Goal: Feedback & Contribution: Contribute content

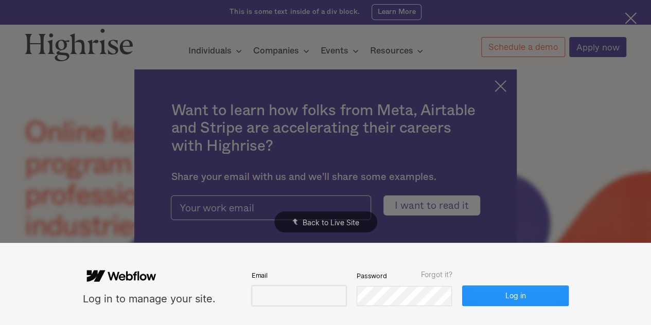
click at [263, 294] on input "email" at bounding box center [299, 296] width 95 height 21
paste input "faysalzaman@outlook.com"
type input "faysalzaman@outlook.com"
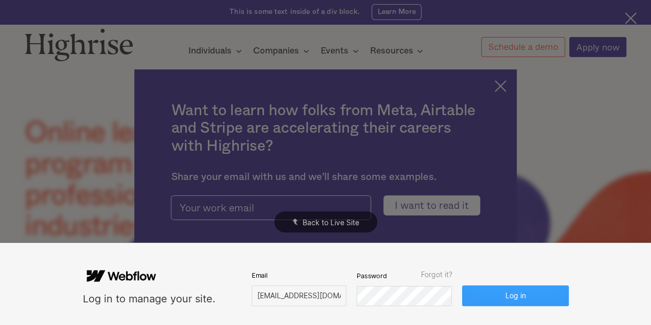
click at [495, 301] on button "Log in" at bounding box center [515, 296] width 106 height 21
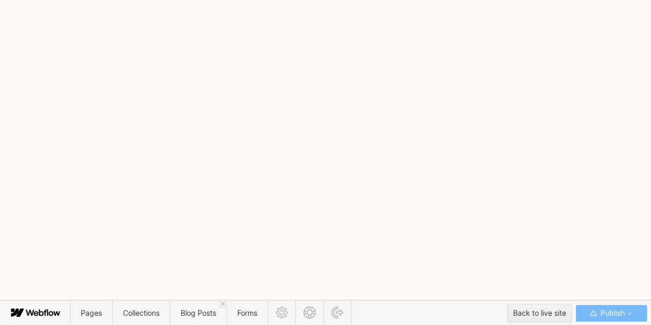
scroll to position [3, 0]
click at [185, 317] on span "Blog Posts" at bounding box center [199, 313] width 36 height 9
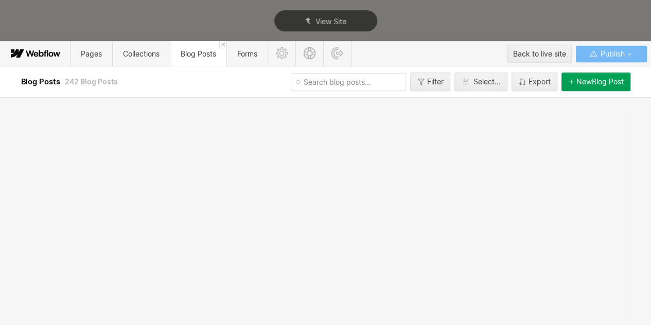
scroll to position [0, 0]
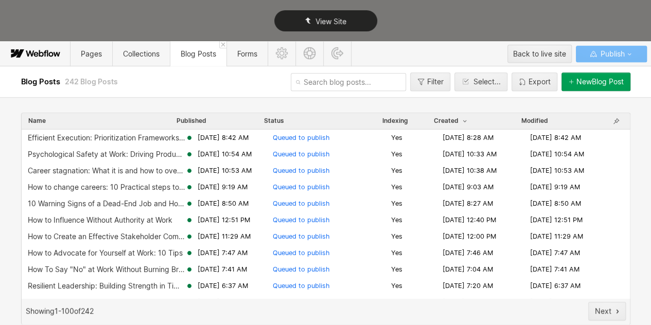
click at [429, 29] on div "View Site" at bounding box center [325, 21] width 651 height 42
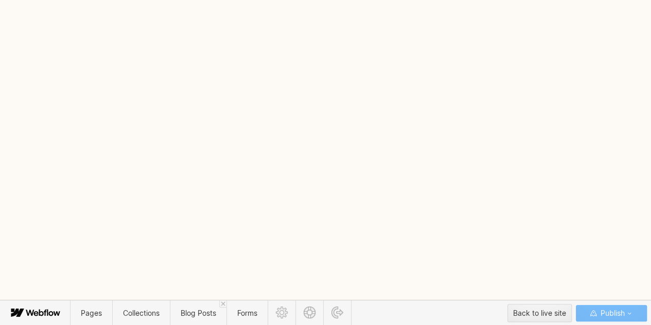
scroll to position [3, 0]
click at [194, 322] on span "Blog Posts" at bounding box center [198, 313] width 57 height 25
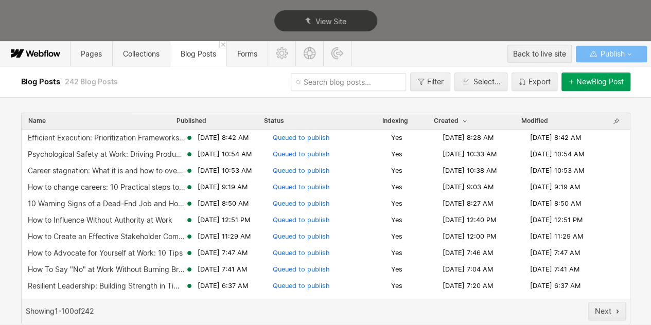
scroll to position [0, 0]
click at [591, 89] on button "New Blog Post" at bounding box center [596, 82] width 69 height 19
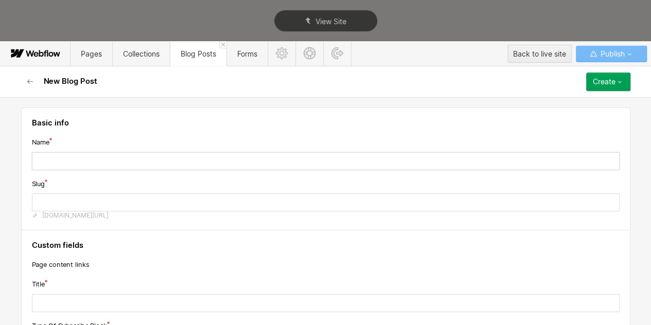
click at [144, 161] on input "text" at bounding box center [326, 161] width 588 height 18
click at [120, 191] on div "Slug www.tryhighrise.com/blog-posts/" at bounding box center [326, 200] width 588 height 42
click at [244, 160] on input "text" at bounding box center [326, 161] width 588 height 18
paste input "Confronting Change Fatigue in the Workplace: Strategies for Resilience and Reco…"
type input "Confronting Change Fatigue in the Workplace: Strategies for Resilience and Reco…"
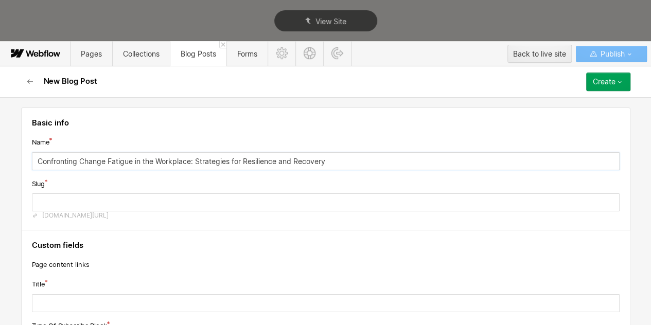
type input "confronting-change-fatigue-in-the-workplace-strategies-for-resilience-and-recov…"
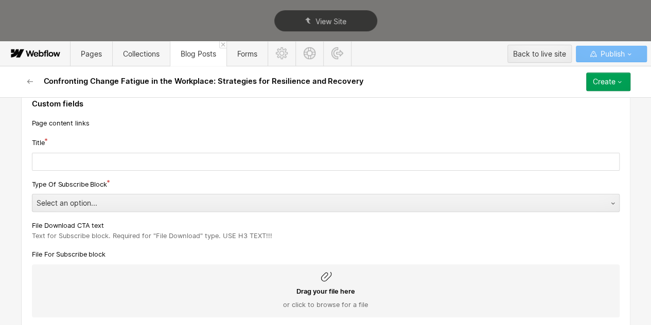
type input "Confronting Change Fatigue in the Workplace: Strategies for Resilience and Reco…"
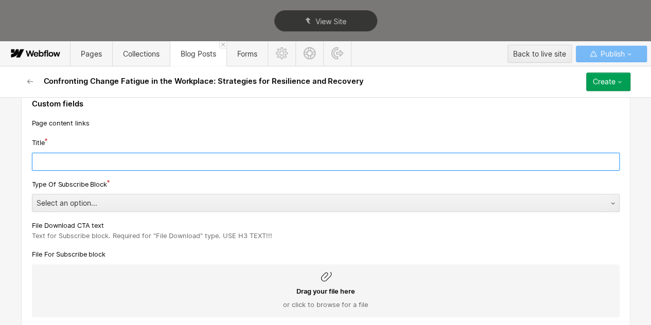
scroll to position [141, 0]
click at [244, 160] on input "text" at bounding box center [326, 162] width 588 height 18
paste input "Confronting Change Fatigue in the Workplace: Strategies for Resilience and Reco…"
type input "Confronting Change Fatigue in the Workplace: Strategies for Resilience and Reco…"
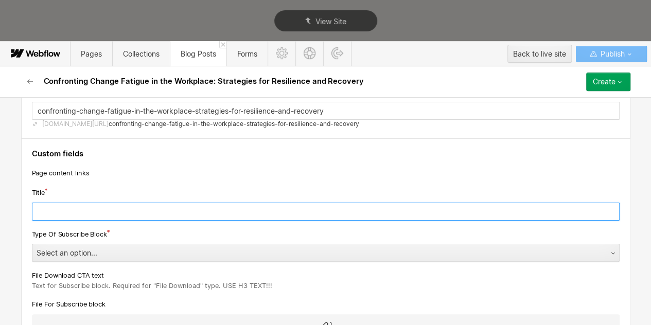
scroll to position [89, 0]
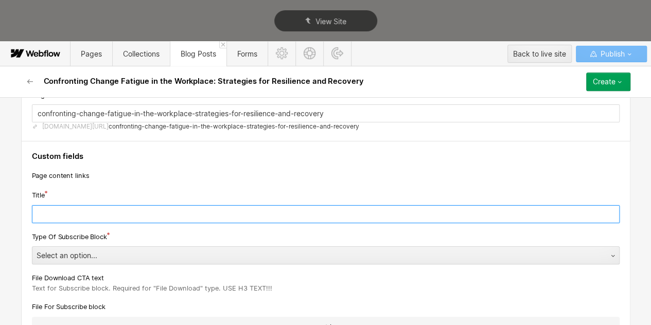
paste input "Confronting Change Fatigue in the Workplace: Strategies for Resilience and Reco…"
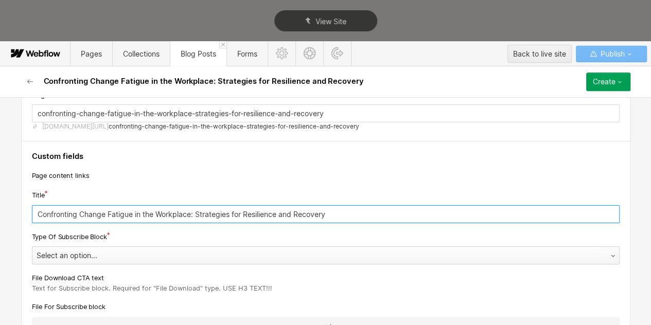
type input "Confronting Change Fatigue in the Workplace: Strategies for Resilience and Reco…"
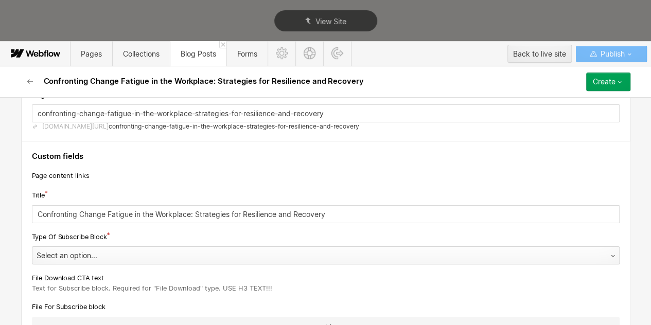
click at [138, 255] on div "Select an option..." at bounding box center [315, 256] width 566 height 16
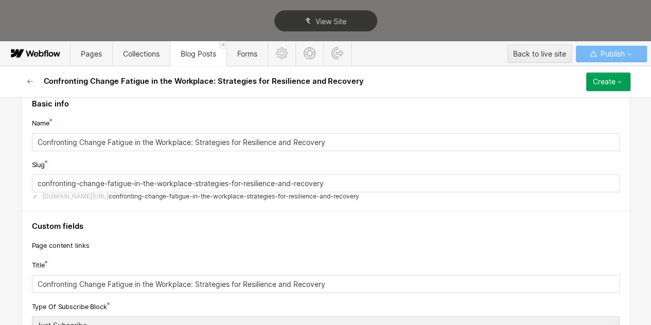
scroll to position [0, 0]
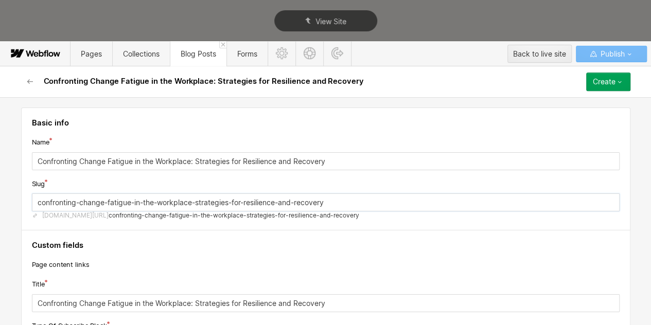
click at [147, 199] on input "confronting-change-fatigue-in-the-workplace-strategies-for-resilience-and-recov…" at bounding box center [326, 203] width 588 height 18
paste input "hange fatigue"
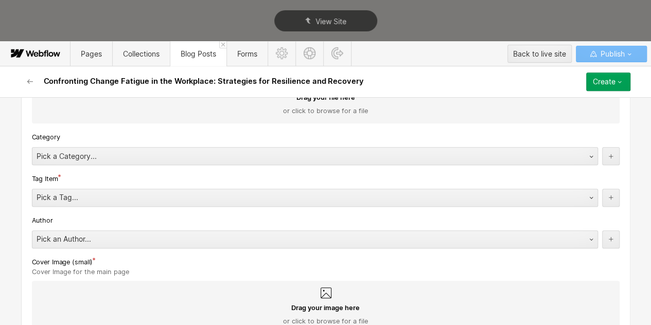
scroll to position [337, 0]
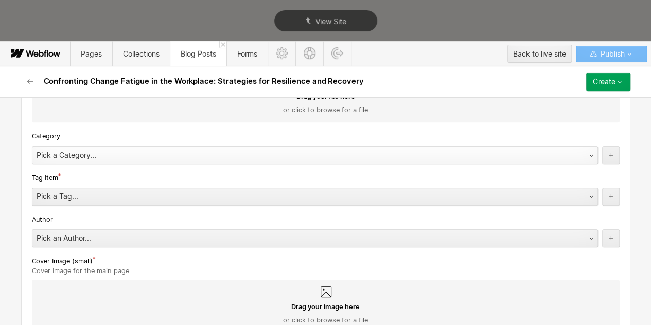
type input "change-fatigue"
click at [175, 155] on div "Pick a Category..." at bounding box center [304, 155] width 545 height 16
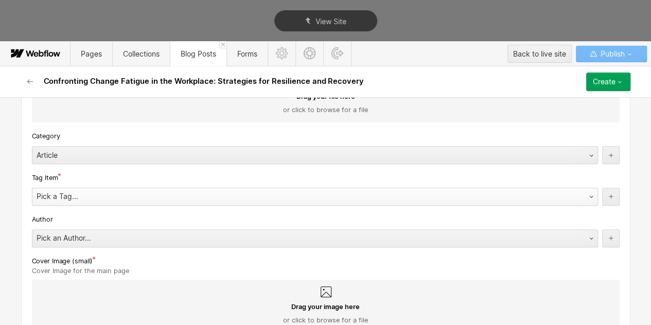
click at [97, 193] on div "Pick a Tag..." at bounding box center [304, 196] width 545 height 16
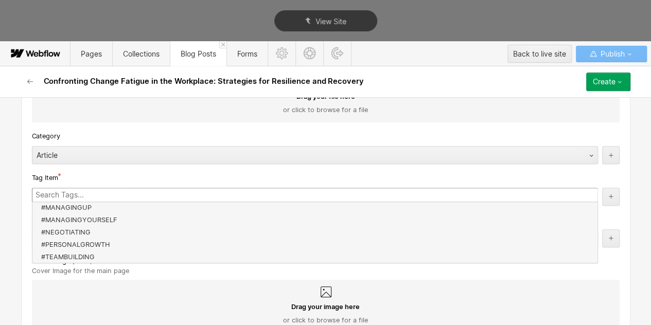
scroll to position [358, 0]
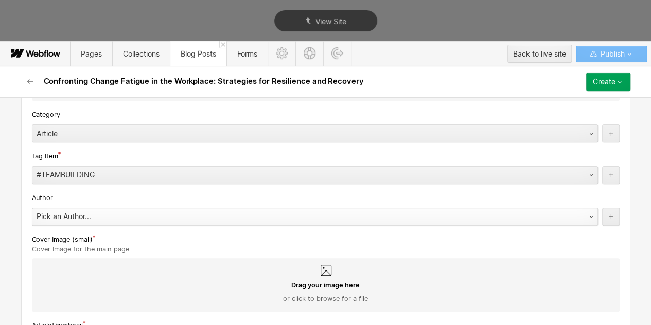
click at [140, 215] on div "Pick an Author..." at bounding box center [304, 216] width 545 height 16
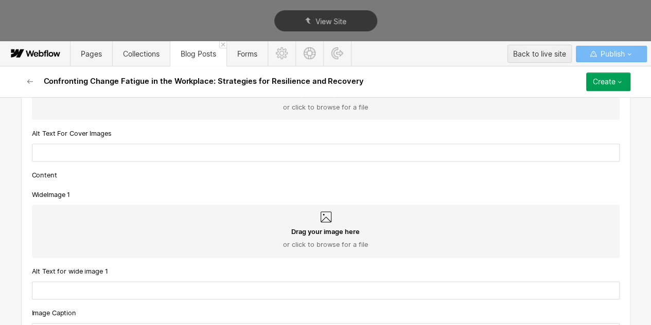
scroll to position [699, 0]
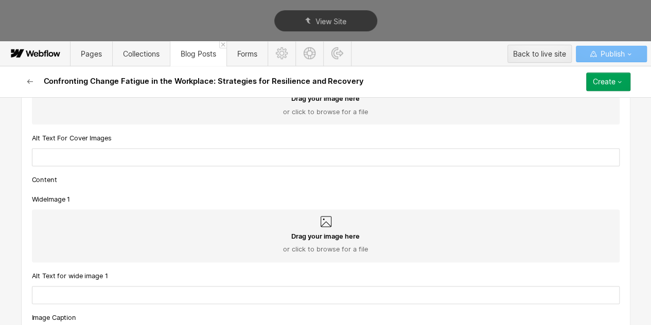
click at [25, 76] on button "button" at bounding box center [30, 82] width 19 height 19
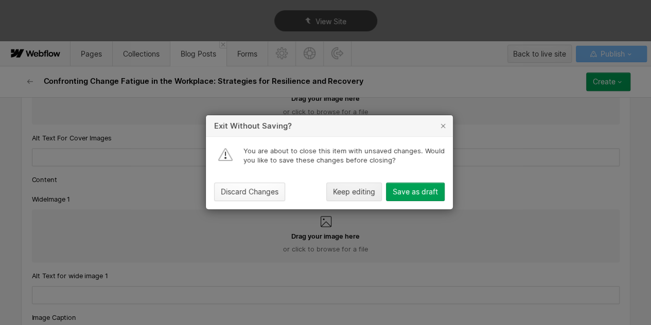
click at [260, 193] on div "Discard Changes" at bounding box center [250, 192] width 58 height 8
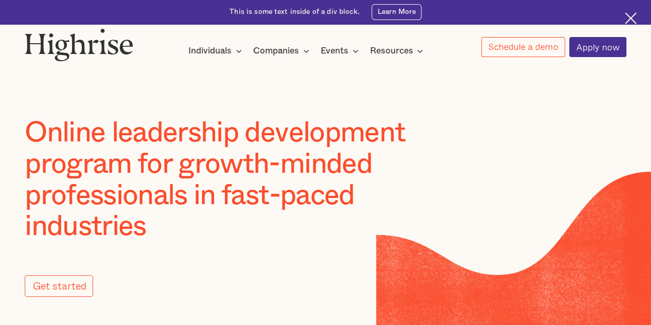
scroll to position [9, 0]
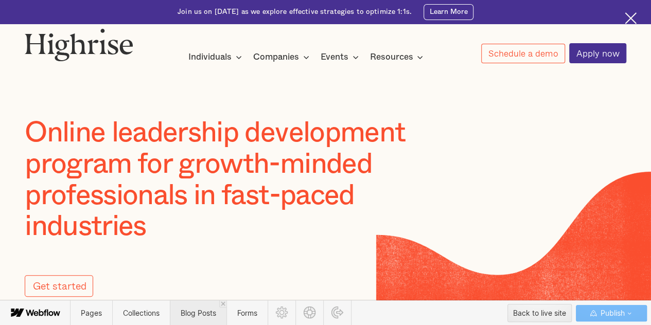
click at [193, 307] on span "Blog Posts" at bounding box center [198, 313] width 57 height 25
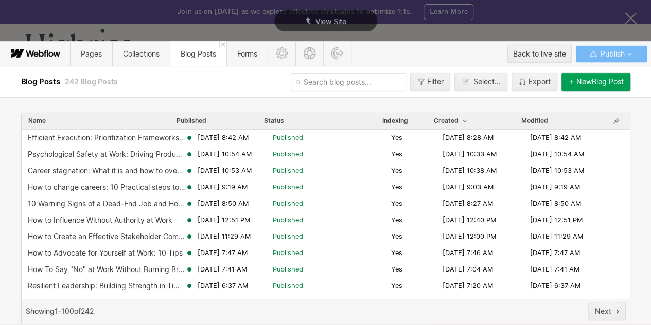
click at [600, 78] on div "New Blog Post" at bounding box center [600, 82] width 47 height 8
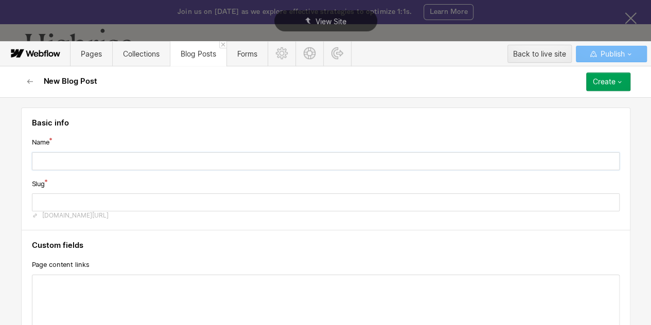
click at [127, 162] on input "text" at bounding box center [326, 161] width 588 height 18
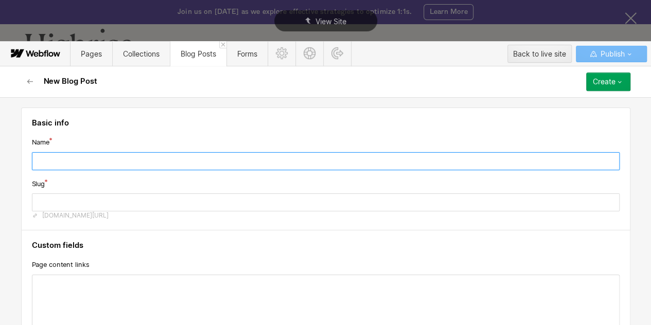
paste input "Confronting Change Fatigue in the Workplace: Strategies for Resilience and Reco…"
type input "Confronting Change Fatigue in the Workplace: Strategies for Resilience and Reco…"
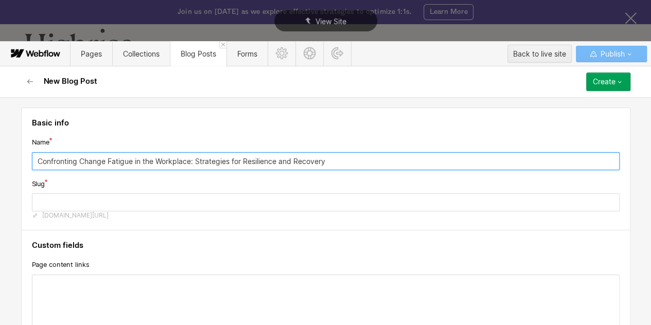
type input "confronting-change-fatigue-in-the-workplace-strategies-for-resilience-and-recov…"
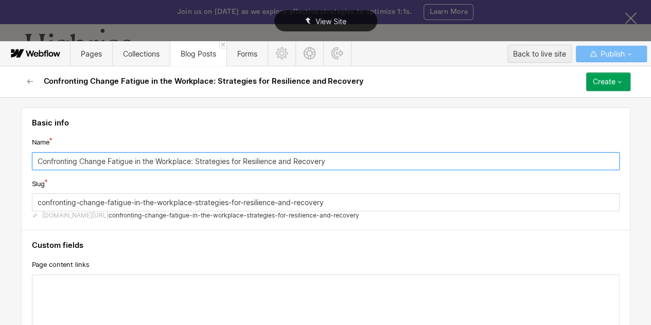
type input "Confronting Change Fatigue in the Workplace: Strategies for Resilience and Reco…"
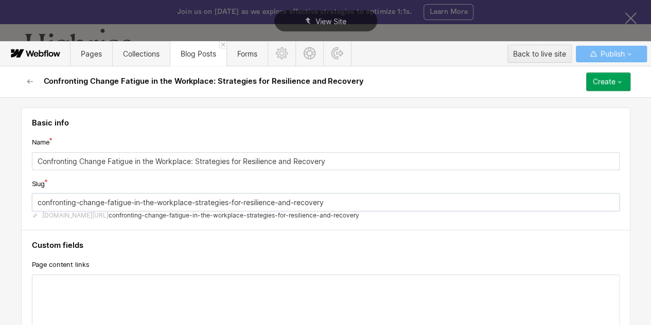
click at [226, 201] on input "confronting-change-fatigue-in-the-workplace-strategies-for-resilience-and-recov…" at bounding box center [326, 203] width 588 height 18
paste input "hange fatigue"
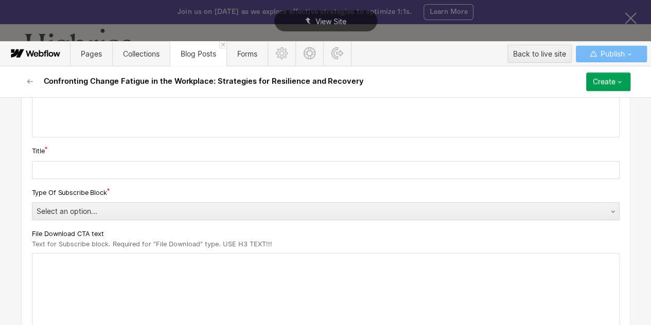
scroll to position [211, 0]
type input "change-fatigue"
click at [267, 166] on input "text" at bounding box center [326, 170] width 588 height 18
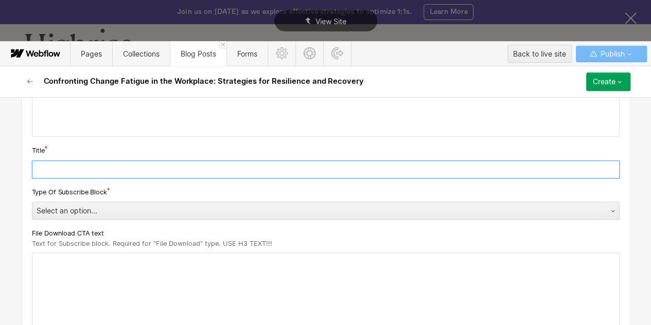
paste input "Confronting Change Fatigue in the Workplace: Strategies for Resilience and Reco…"
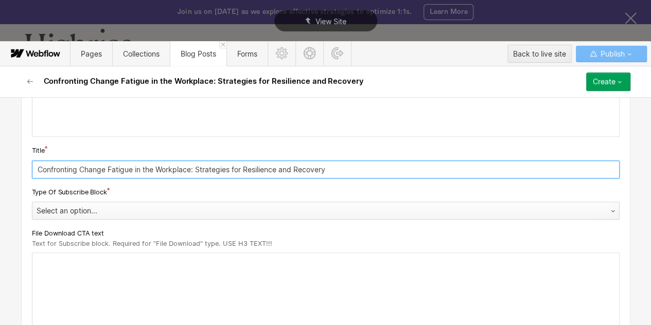
type input "Confronting Change Fatigue in the Workplace: Strategies for Resilience and Reco…"
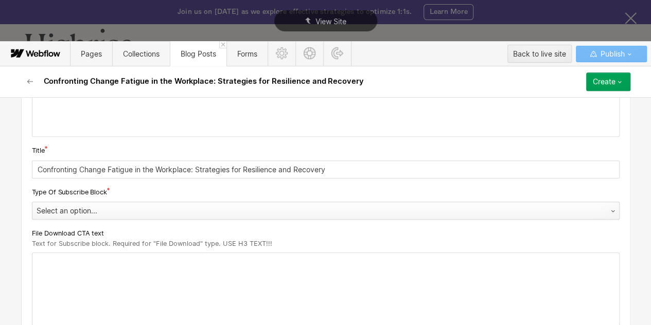
click at [74, 214] on div "Select an option..." at bounding box center [315, 211] width 566 height 16
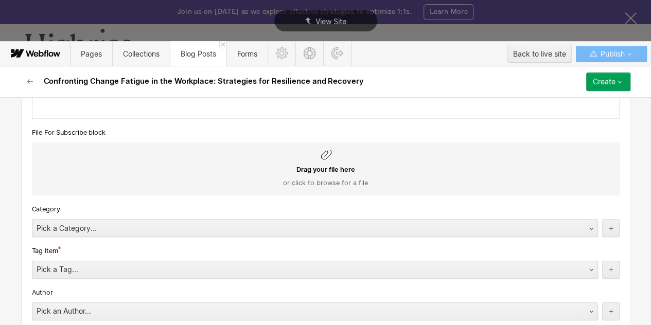
scroll to position [442, 0]
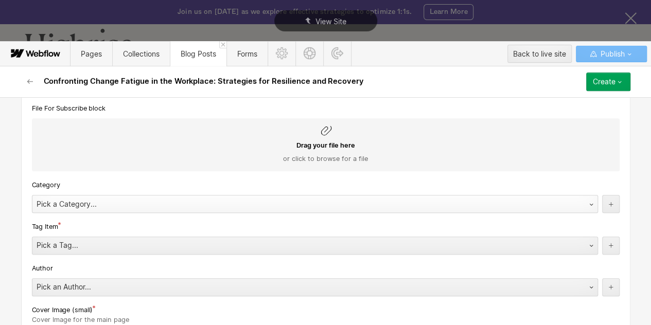
click at [103, 202] on div "Pick a Category..." at bounding box center [304, 204] width 545 height 16
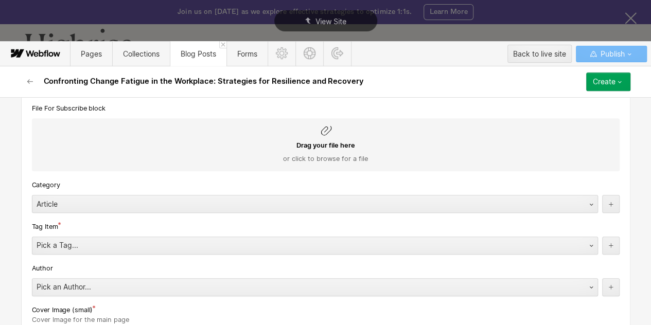
scroll to position [466, 0]
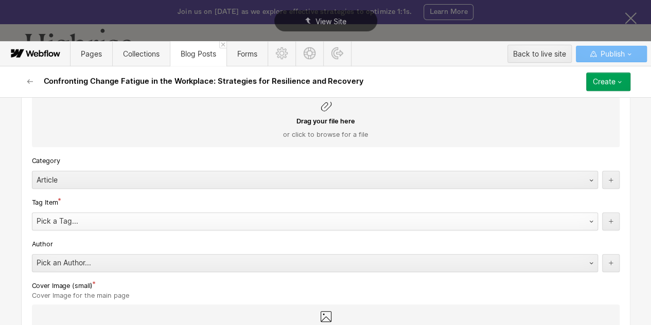
click at [75, 221] on div "Pick a Tag..." at bounding box center [304, 221] width 545 height 16
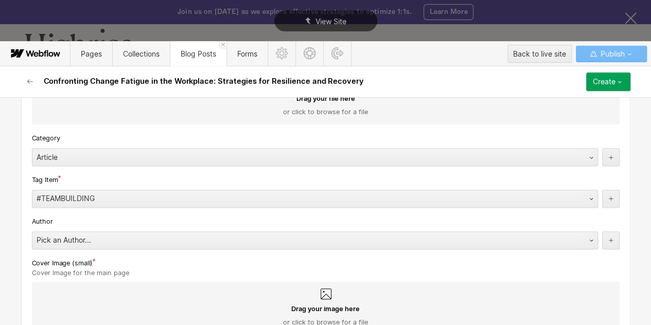
scroll to position [490, 0]
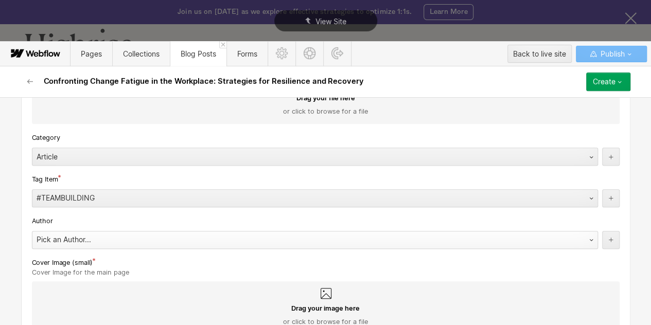
click at [96, 245] on div "Pick an Author..." at bounding box center [304, 240] width 545 height 16
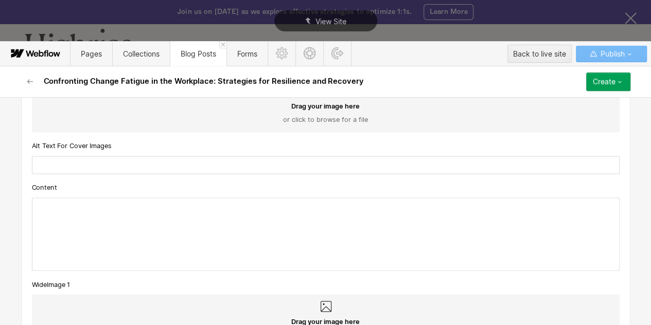
scroll to position [848, 0]
click at [96, 216] on div at bounding box center [325, 232] width 587 height 72
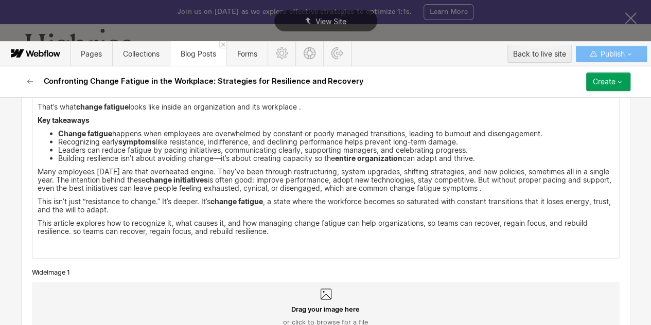
scroll to position [998, 0]
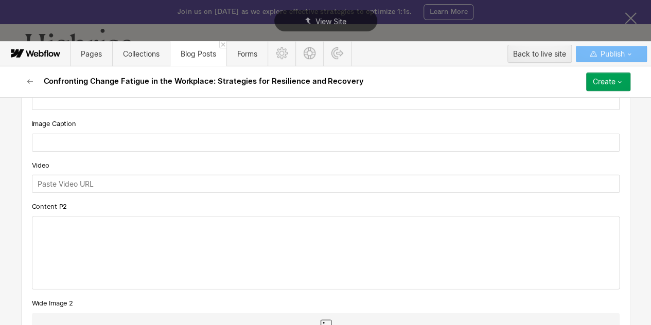
click at [161, 230] on div at bounding box center [325, 253] width 587 height 72
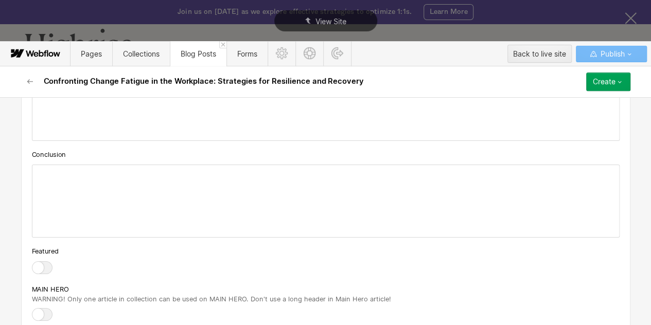
scroll to position [1956, 0]
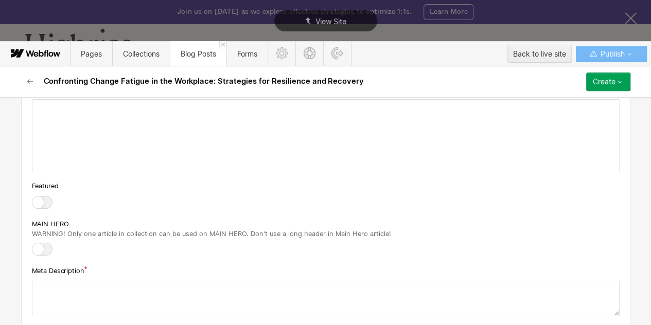
click at [83, 287] on textarea at bounding box center [326, 299] width 588 height 36
paste textarea "Final Thoughts Change is here to stay. But constant change without capacity, pl…"
type textarea "Final Thoughts Change is here to stay. But constant change without capacity, pl…"
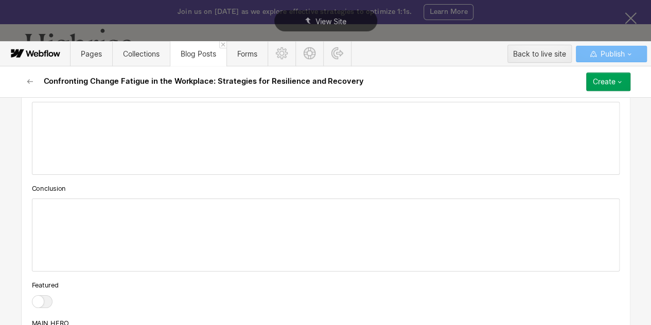
scroll to position [1857, 0]
click at [127, 204] on div at bounding box center [325, 235] width 587 height 72
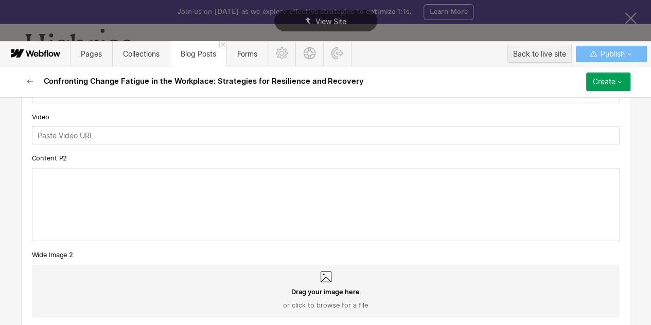
scroll to position [1276, 0]
click at [76, 186] on div at bounding box center [325, 206] width 587 height 72
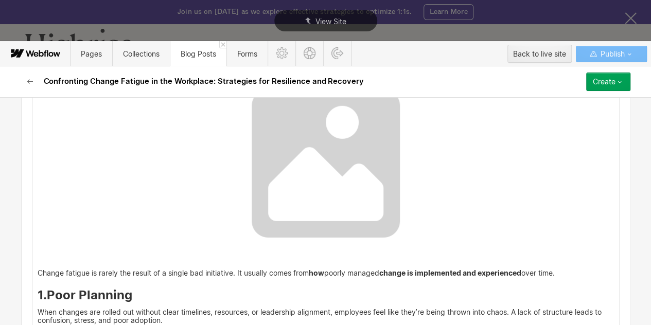
scroll to position [1480, 0]
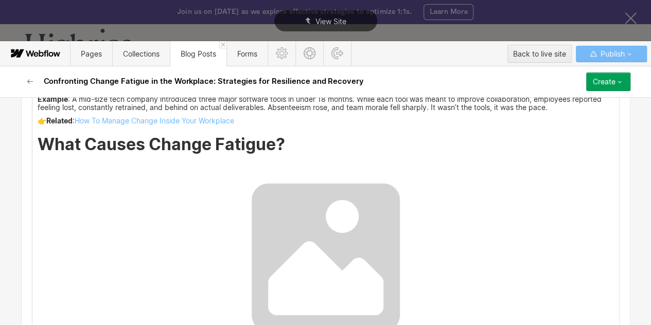
click at [317, 233] on img at bounding box center [326, 258] width 264 height 198
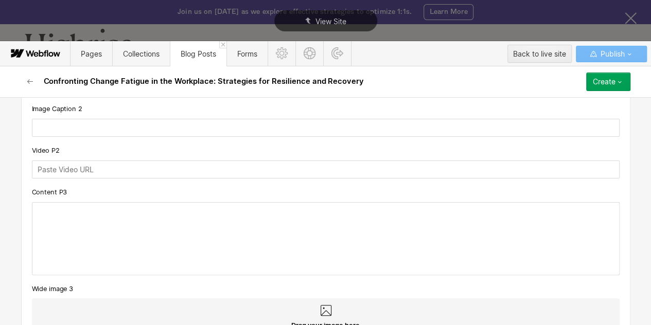
click at [253, 212] on div at bounding box center [325, 239] width 587 height 72
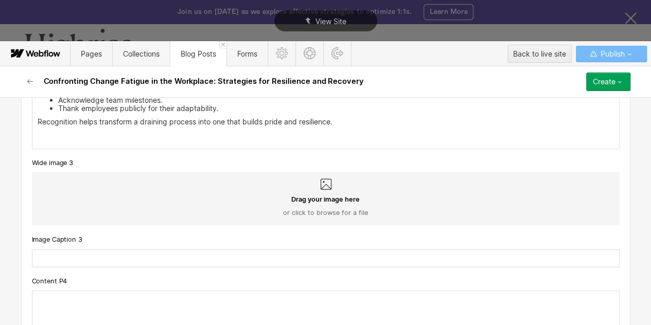
scroll to position [3150, 0]
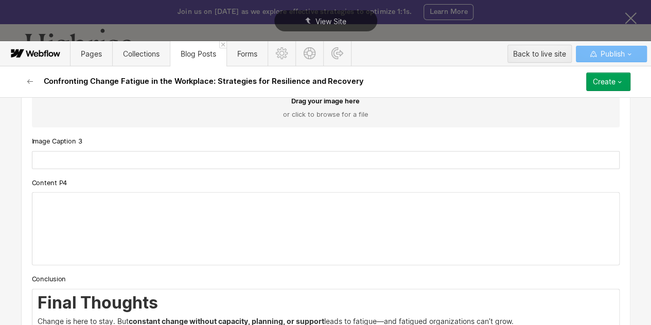
click at [113, 197] on div at bounding box center [325, 229] width 587 height 72
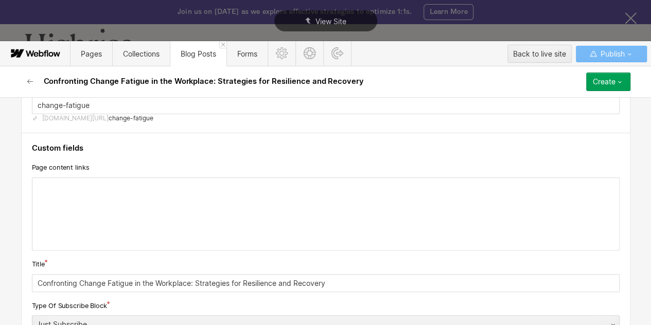
scroll to position [98, 0]
click at [97, 184] on div at bounding box center [325, 213] width 587 height 72
click at [24, 187] on icon at bounding box center [23, 185] width 6 height 6
click at [160, 188] on div at bounding box center [160, 185] width 20 height 16
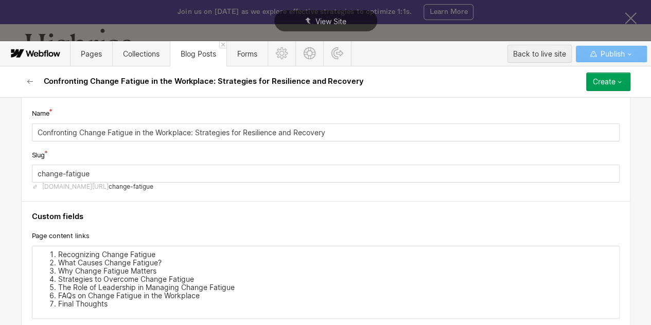
scroll to position [0, 0]
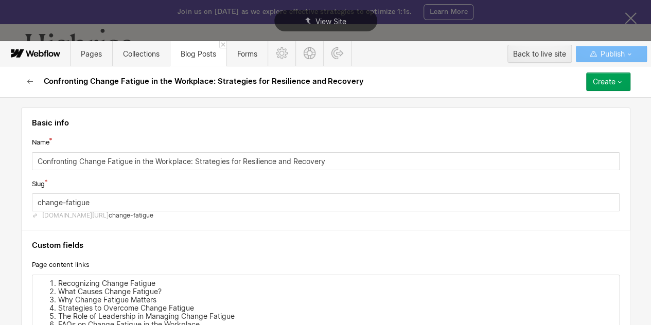
click at [615, 78] on div "Create" at bounding box center [604, 82] width 23 height 8
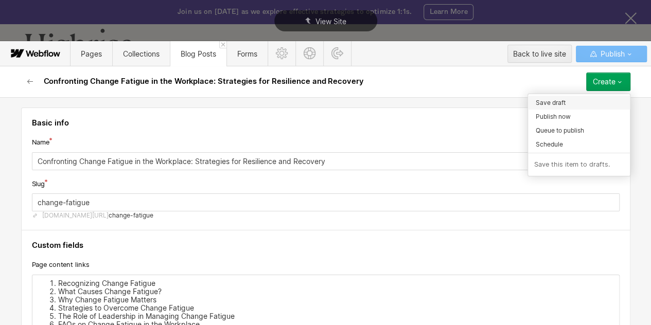
click at [557, 106] on span "Save draft" at bounding box center [551, 103] width 30 height 10
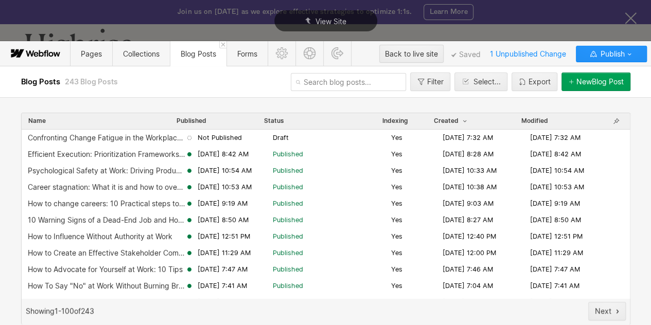
click at [361, 319] on div "Next" at bounding box center [360, 311] width 532 height 19
click at [361, 320] on div "Next" at bounding box center [360, 311] width 532 height 19
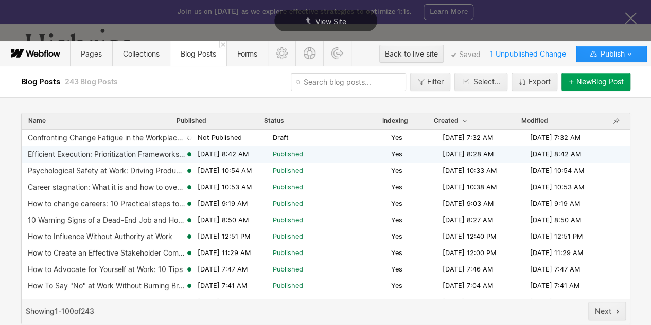
click at [99, 159] on div "Efficient Execution: Prioritization Frameworks Every Leader Should Know [DATE] …" at bounding box center [326, 154] width 608 height 16
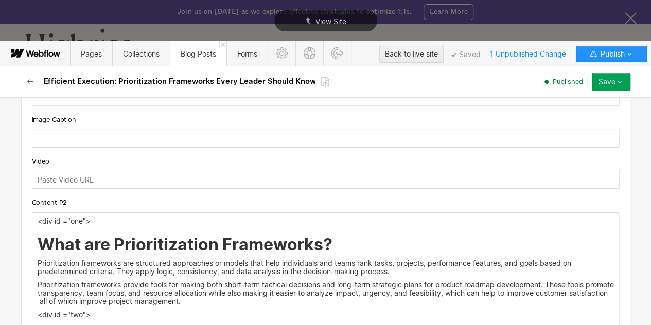
scroll to position [1664, 0]
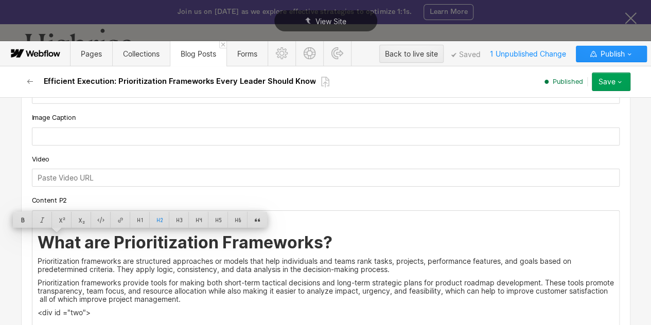
click at [58, 224] on div at bounding box center [62, 220] width 20 height 16
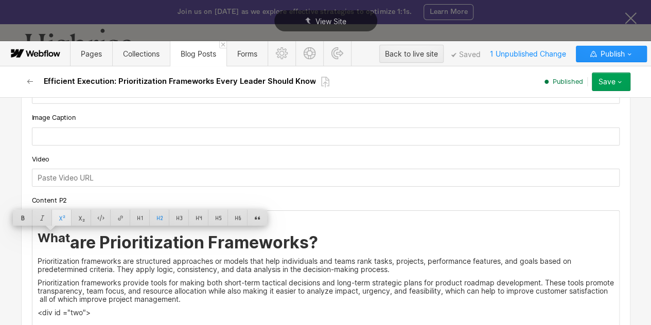
click at [61, 218] on div at bounding box center [62, 218] width 20 height 16
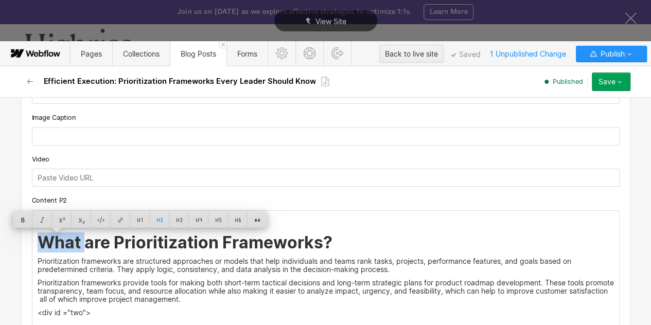
click at [103, 237] on h2 "What are Prioritization Frameworks?" at bounding box center [326, 243] width 577 height 19
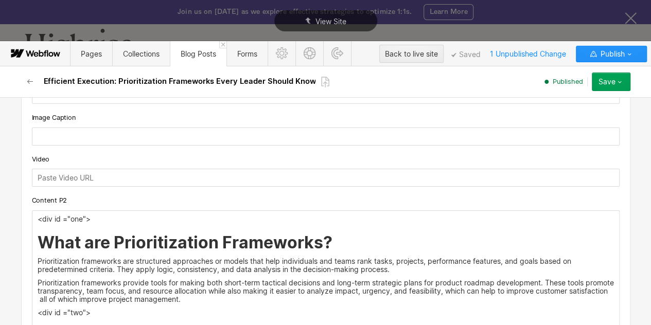
click at [58, 220] on p "<div id ="one">" at bounding box center [326, 219] width 577 height 8
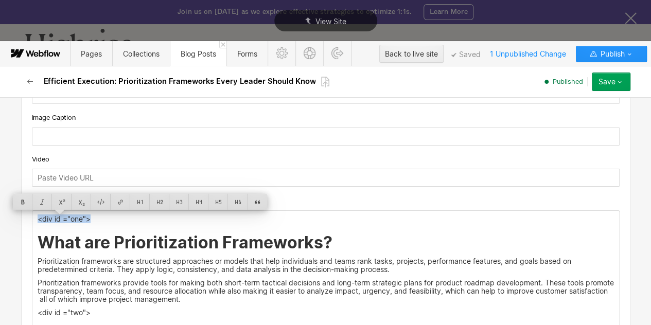
copy p "<div id ="one">"
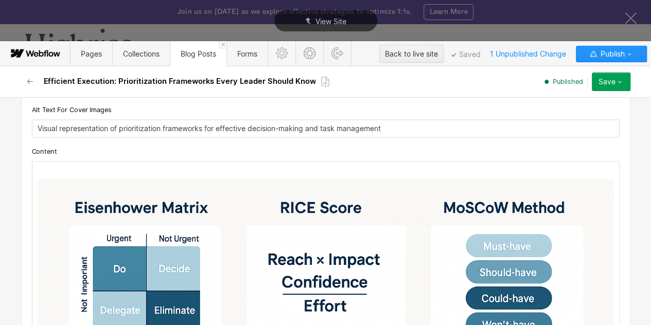
scroll to position [941, 0]
click at [31, 82] on icon "button" at bounding box center [30, 82] width 8 height 8
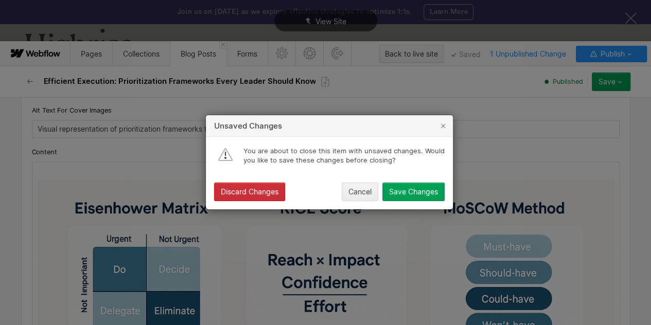
click at [251, 188] on button "Discard Changes" at bounding box center [249, 192] width 71 height 19
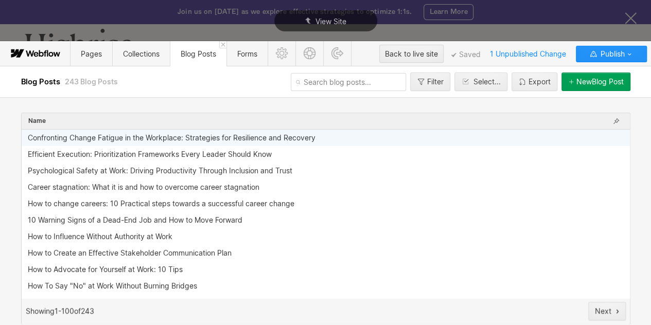
click at [186, 143] on div "Confronting Change Fatigue in the Workplace: Strategies for Resilience and Reco…" at bounding box center [326, 138] width 608 height 16
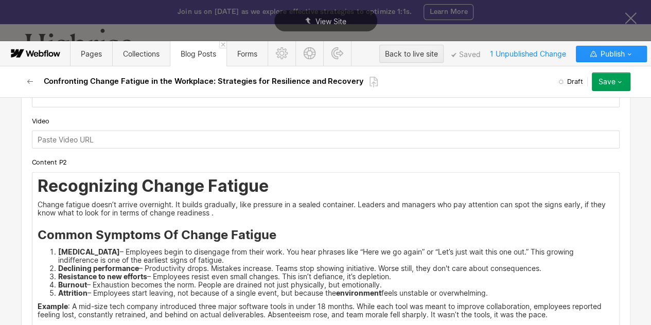
scroll to position [1273, 0]
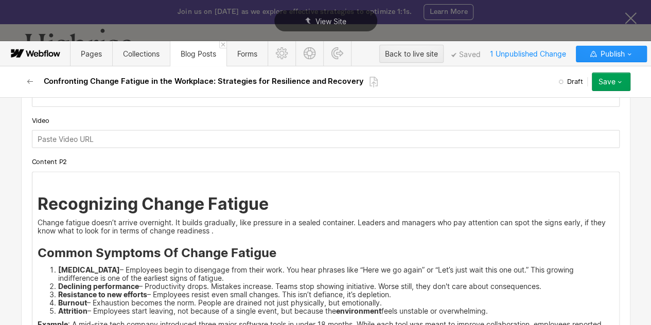
click at [38, 179] on p "‍" at bounding box center [326, 181] width 577 height 8
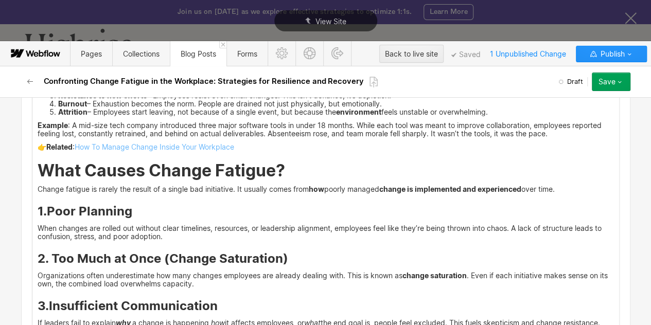
scroll to position [1473, 0]
click at [32, 171] on div "<div id ="one"> Recognizing Change Fatigue Change fatigue doesn’t arrive overni…" at bounding box center [325, 290] width 587 height 634
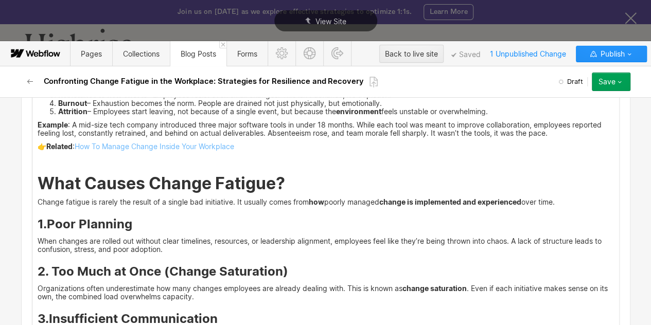
click at [32, 164] on div "<div id ="one"> Recognizing Change Fatigue Change fatigue doesn’t arrive overni…" at bounding box center [325, 297] width 587 height 648
click at [78, 162] on p "<div id ="one">" at bounding box center [326, 160] width 577 height 8
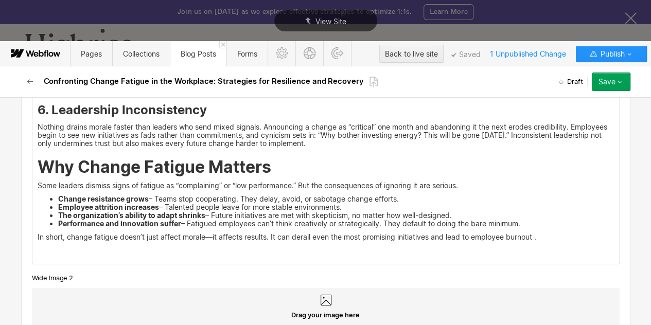
scroll to position [1830, 0]
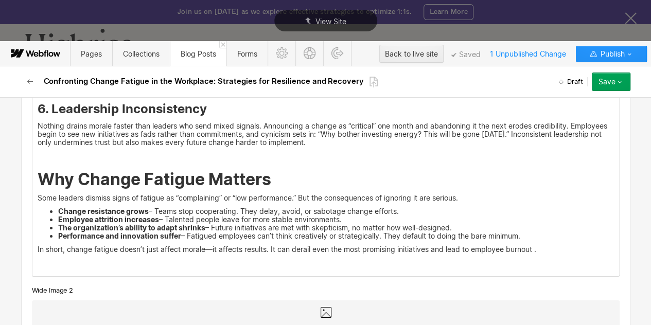
click at [38, 153] on p "‍" at bounding box center [326, 156] width 577 height 8
click at [78, 154] on p "<div id ="one">" at bounding box center [326, 156] width 577 height 8
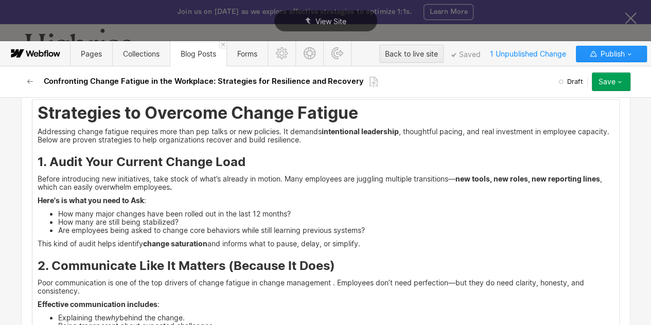
scroll to position [2156, 0]
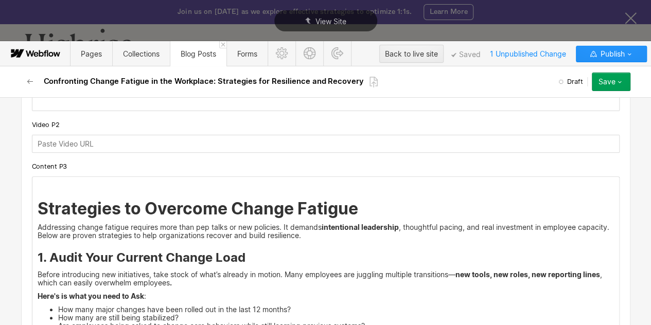
click at [38, 182] on p "‍" at bounding box center [326, 185] width 577 height 8
click at [77, 185] on p "<div id ="one">" at bounding box center [326, 185] width 577 height 8
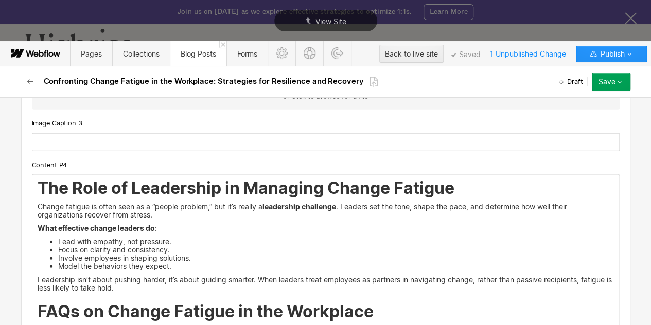
scroll to position [3318, 0]
click at [32, 185] on div "The Role of Leadership in Managing Change Fatigue Change fatigue is often seen …" at bounding box center [325, 312] width 587 height 275
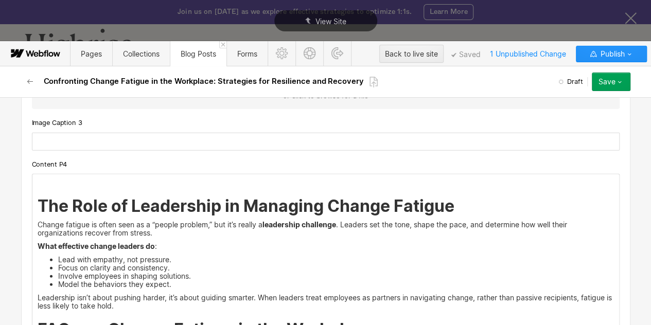
click at [44, 181] on p "‍" at bounding box center [326, 183] width 577 height 8
click at [79, 182] on p "<div id ="one">" at bounding box center [326, 183] width 577 height 8
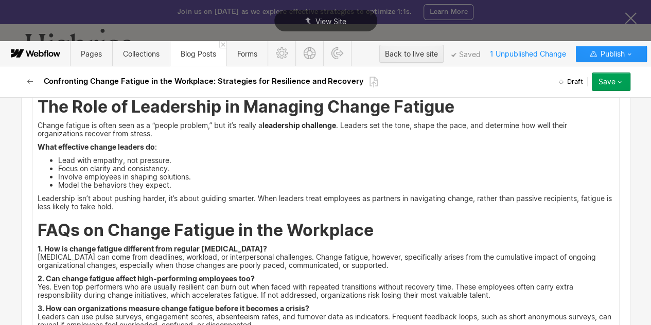
scroll to position [3451, 0]
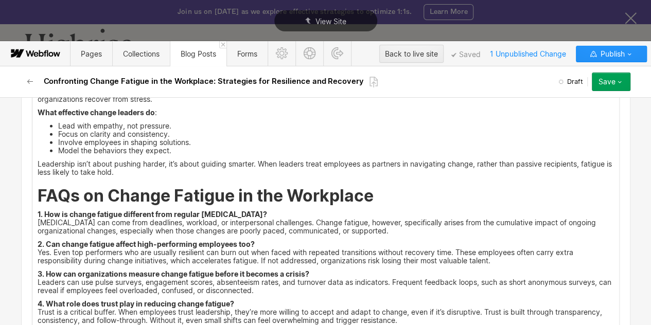
click at [32, 193] on div "<div id ="five"> The Role of Leadership in Managing Change Fatigue Change fatig…" at bounding box center [325, 187] width 587 height 293
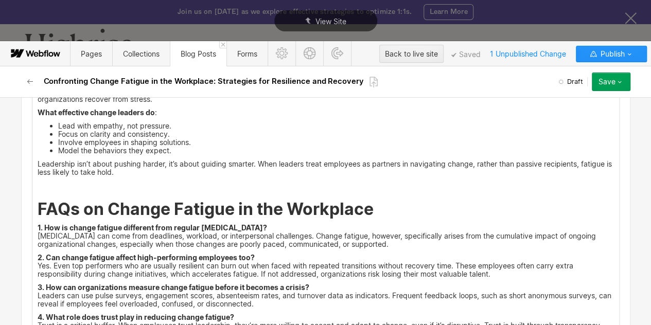
click at [32, 188] on div "<div id ="five"> The Role of Leadership in Managing Change Fatigue Change fatig…" at bounding box center [325, 194] width 587 height 307
click at [78, 184] on p "<div id ="one">" at bounding box center [326, 186] width 577 height 8
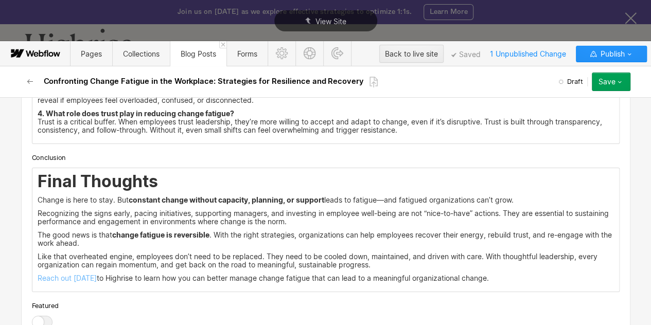
click at [32, 180] on div "Final Thoughts Change is here to stay. But constant change without capacity, pl…" at bounding box center [325, 230] width 587 height 124
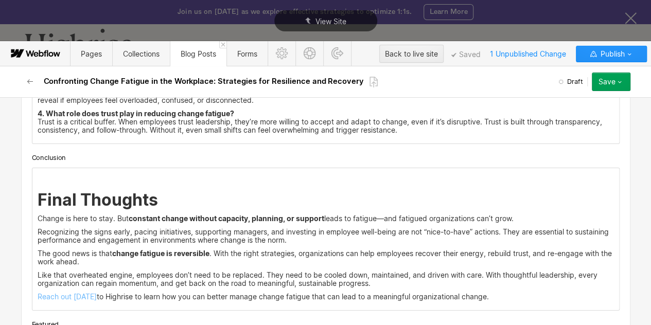
click at [32, 171] on div "‍ Final Thoughts Change is here to stay. But constant change without capacity, …" at bounding box center [325, 239] width 587 height 142
click at [79, 177] on p "<div id ="one">" at bounding box center [326, 176] width 577 height 8
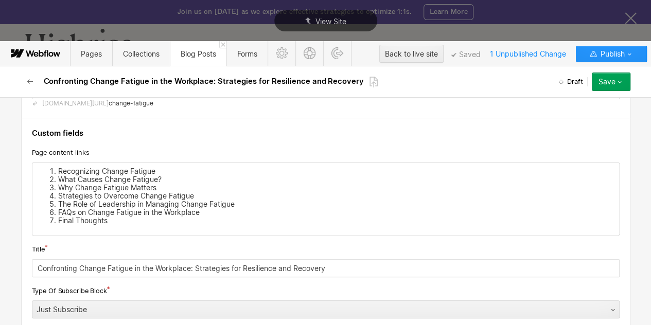
scroll to position [114, 0]
click at [91, 167] on li "Recognizing Change Fatigue" at bounding box center [336, 170] width 556 height 8
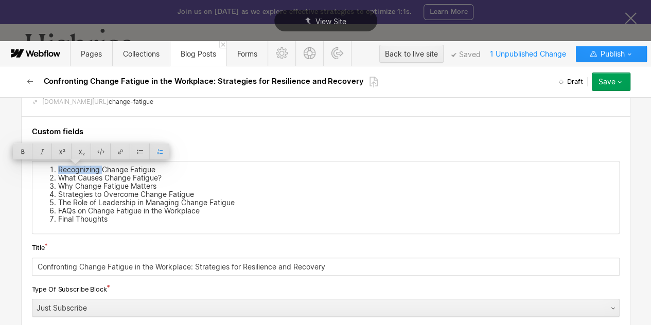
click at [91, 167] on li "Recognizing Change Fatigue" at bounding box center [336, 170] width 556 height 8
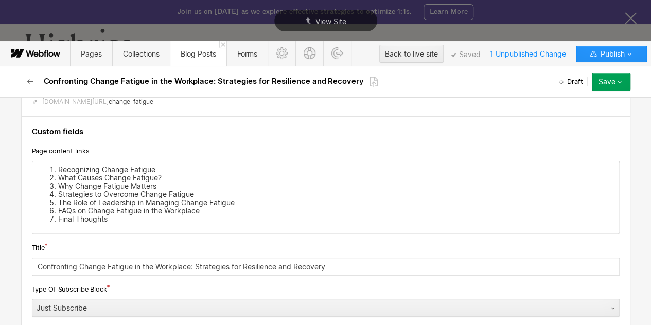
click at [91, 167] on li "Recognizing Change Fatigue" at bounding box center [336, 170] width 556 height 8
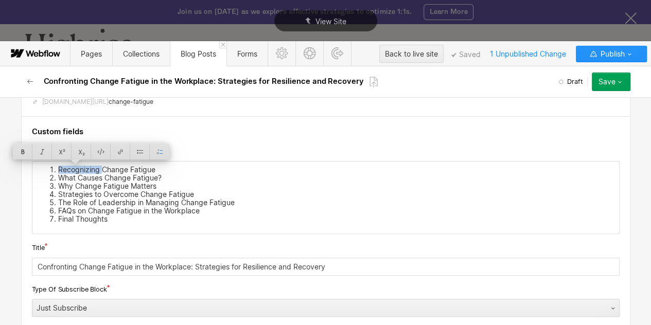
click at [91, 167] on li "Recognizing Change Fatigue" at bounding box center [336, 170] width 556 height 8
click at [135, 153] on div at bounding box center [132, 152] width 20 height 16
type input "#one"
click at [124, 179] on li "What Causes Change Fatigue?" at bounding box center [336, 178] width 556 height 8
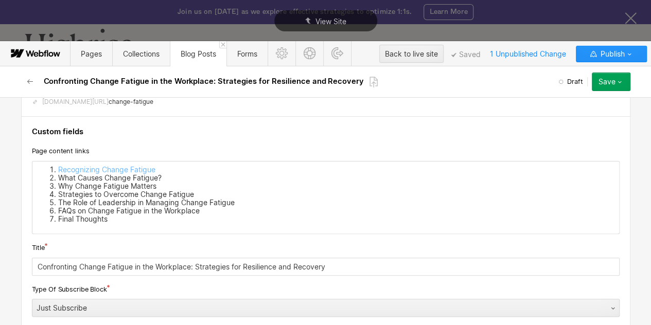
click at [124, 179] on li "What Causes Change Fatigue?" at bounding box center [336, 178] width 556 height 8
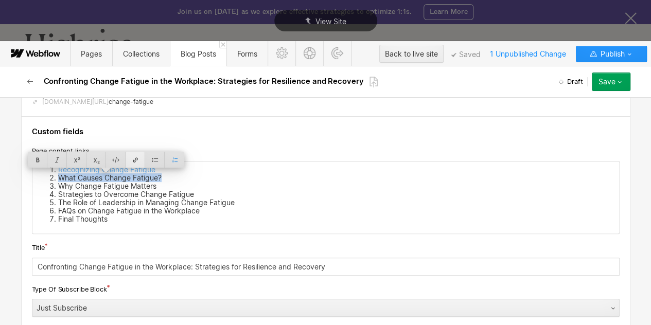
click at [137, 160] on div at bounding box center [136, 160] width 20 height 16
type input "#two"
click at [121, 184] on li "Why Change Fatigue Matters" at bounding box center [336, 186] width 556 height 8
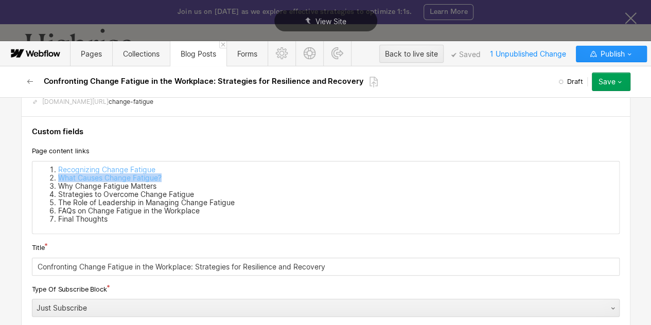
click at [121, 184] on li "Why Change Fatigue Matters" at bounding box center [336, 186] width 556 height 8
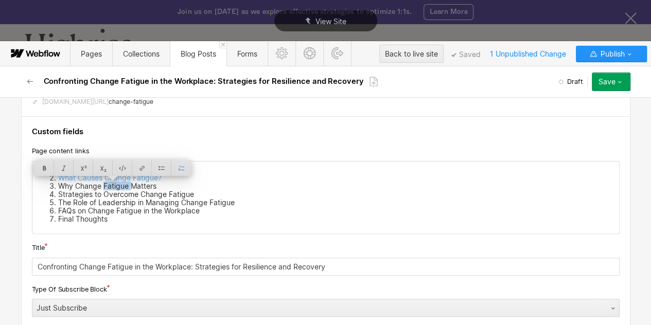
click at [121, 184] on li "Why Change Fatigue Matters" at bounding box center [336, 186] width 556 height 8
click at [128, 164] on div at bounding box center [133, 168] width 20 height 16
type input "#three"
click at [104, 194] on li "Strategies to Overcome Change Fatigue" at bounding box center [336, 194] width 556 height 8
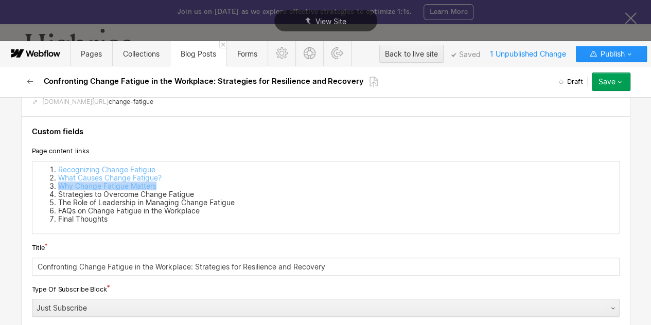
click at [104, 194] on li "Strategies to Overcome Change Fatigue" at bounding box center [336, 194] width 556 height 8
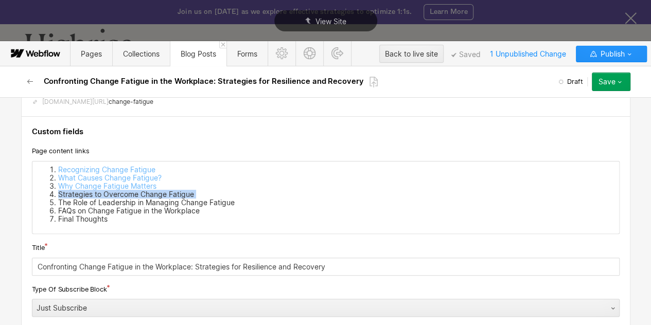
click at [104, 194] on li "Strategies to Overcome Change Fatigue" at bounding box center [336, 194] width 556 height 8
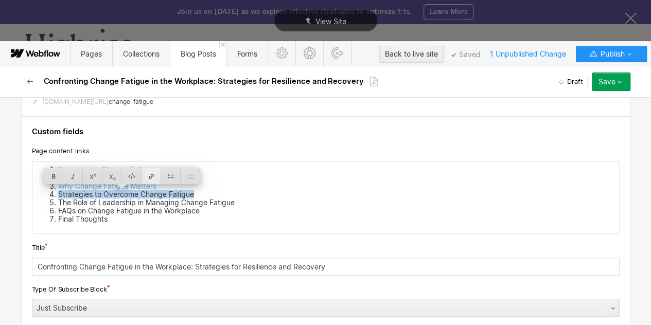
click at [150, 179] on div at bounding box center [152, 176] width 20 height 16
type input "#four"
click at [130, 201] on li "The Role of Leadership in Managing Change Fatigue" at bounding box center [336, 203] width 556 height 8
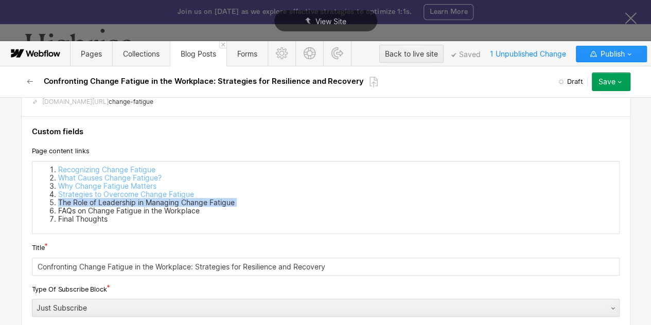
click at [130, 201] on li "The Role of Leadership in Managing Change Fatigue" at bounding box center [336, 203] width 556 height 8
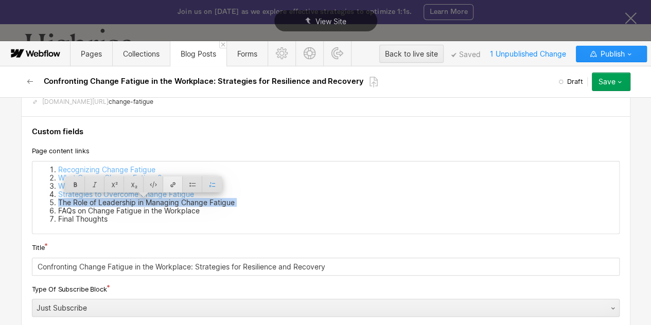
click at [173, 183] on div at bounding box center [173, 185] width 20 height 16
type input "#five"
click at [145, 211] on li "FAQs on Change Fatigue in the Workplace" at bounding box center [336, 211] width 556 height 8
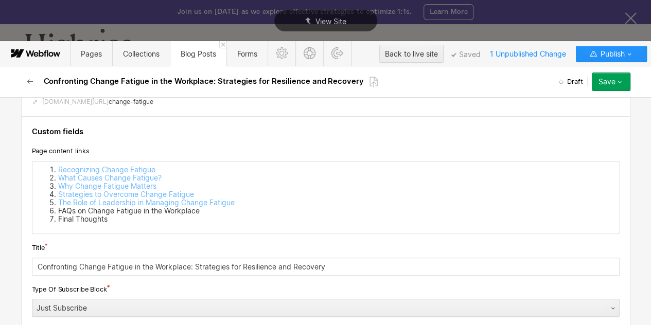
click at [145, 211] on li "FAQs on Change Fatigue in the Workplace" at bounding box center [336, 211] width 556 height 8
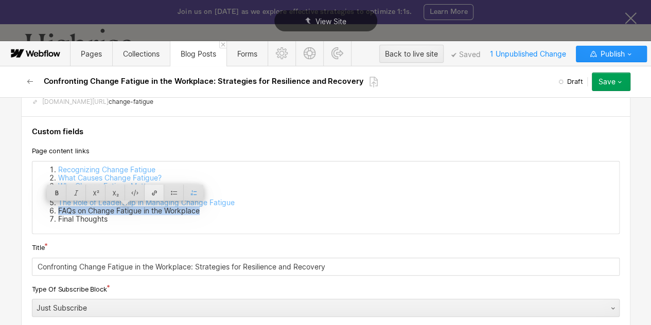
click at [158, 196] on div at bounding box center [155, 193] width 20 height 16
type input "#six"
click at [79, 220] on li "Final Thoughts" at bounding box center [336, 219] width 556 height 8
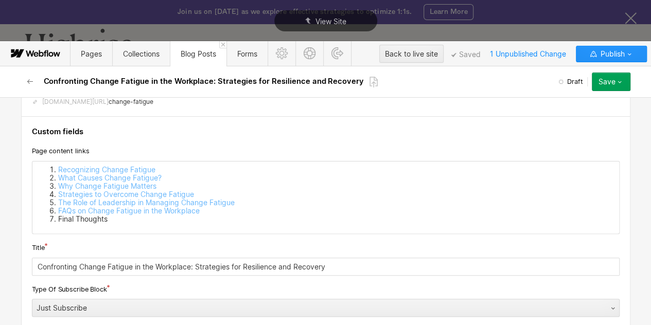
click at [79, 220] on li "Final Thoughts" at bounding box center [336, 219] width 556 height 8
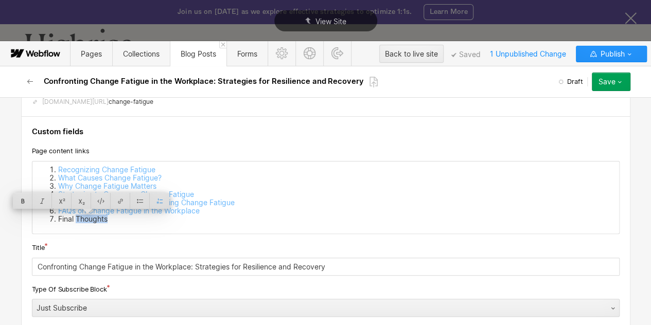
click at [79, 220] on li "Final Thoughts" at bounding box center [336, 219] width 556 height 8
click at [114, 205] on div at bounding box center [121, 201] width 20 height 16
click at [117, 204] on div at bounding box center [121, 201] width 20 height 16
type input "#seven"
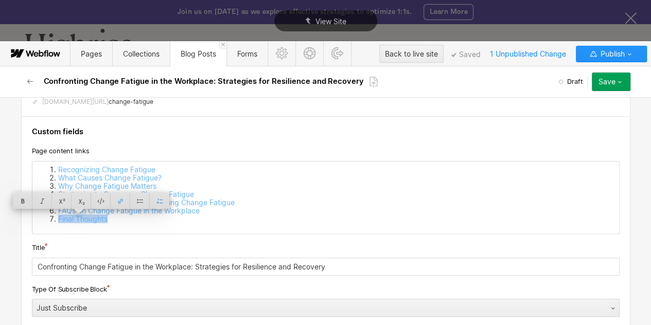
click at [114, 228] on div "Recognizing Change Fatigue What Causes Change Fatigue? Why Change Fatigue Matte…" at bounding box center [325, 198] width 587 height 72
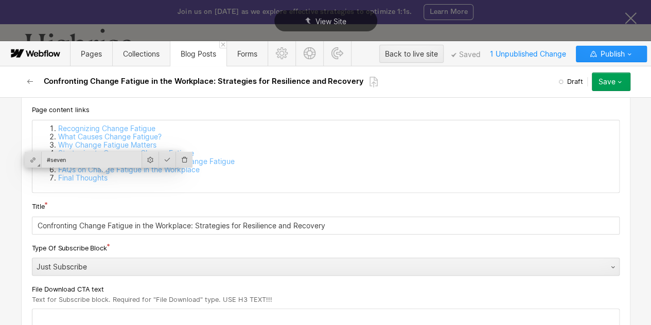
scroll to position [155, 0]
click at [198, 204] on div "Title" at bounding box center [326, 206] width 588 height 11
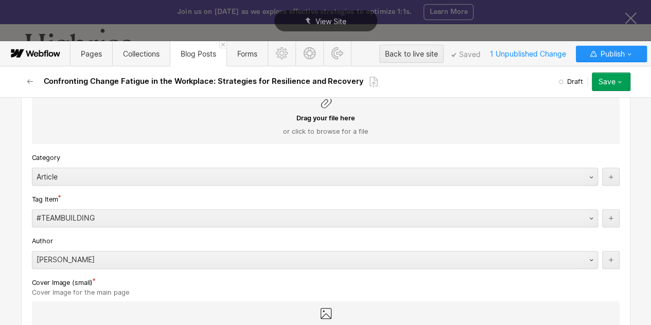
scroll to position [473, 0]
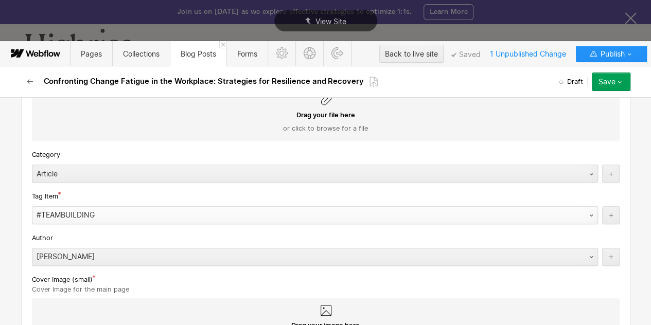
click at [136, 218] on div "#TEAMBUILDING" at bounding box center [304, 215] width 545 height 16
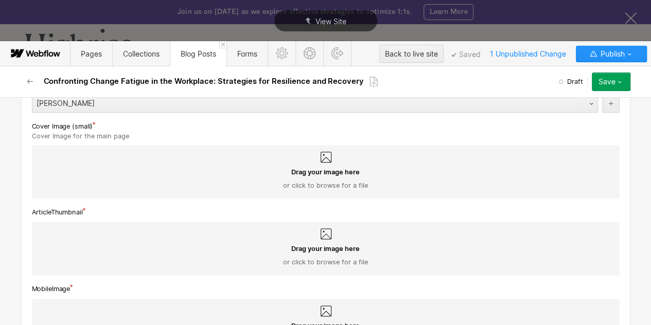
scroll to position [625, 0]
click at [280, 175] on div "Drag your image here or click to browse for a file" at bounding box center [325, 179] width 571 height 23
click at [0, 0] on input "Drag your image here or click to browse for a file" at bounding box center [0, 0] width 0 height 0
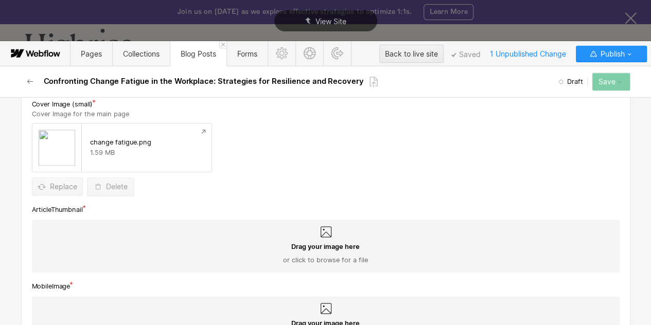
scroll to position [649, 0]
click at [410, 231] on div "Drag your image here or click to browse for a file" at bounding box center [326, 246] width 588 height 54
click at [0, 0] on input "Drag your image here or click to browse for a file" at bounding box center [0, 0] width 0 height 0
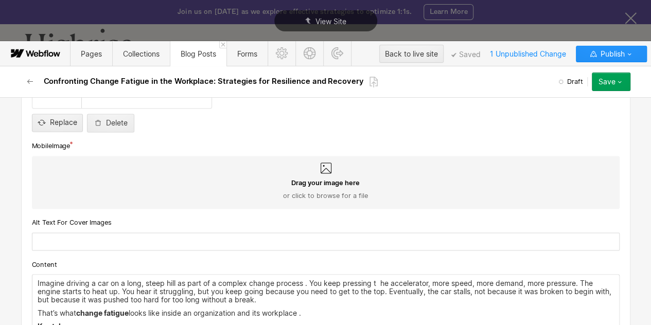
scroll to position [809, 0]
click at [345, 183] on span "Drag your image here" at bounding box center [325, 182] width 68 height 9
click at [0, 0] on input "Drag your image here or click to browse for a file" at bounding box center [0, 0] width 0 height 0
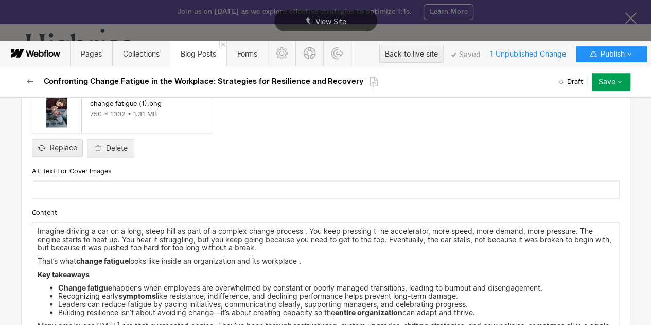
scroll to position [881, 0]
click at [154, 193] on input "text" at bounding box center [326, 189] width 588 height 18
paste input "Person feeling tired and stressed from too many changes at work"
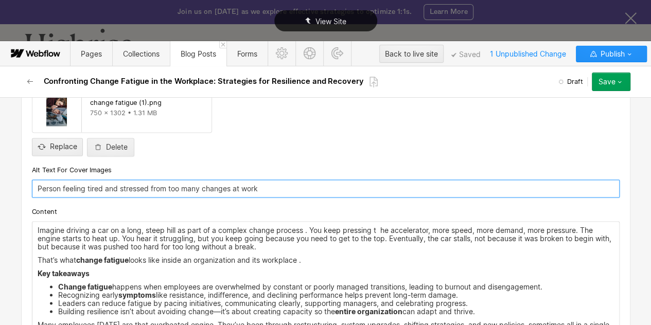
type input "Person feeling tired and stressed from too many changes at work"
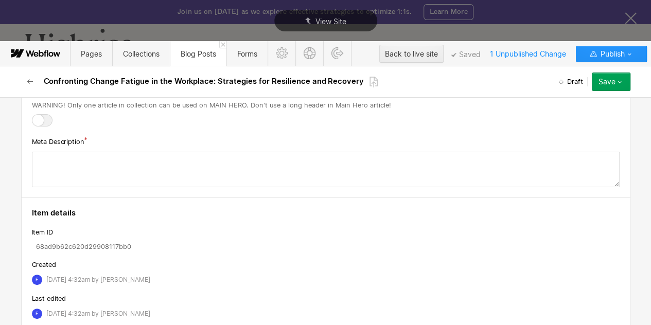
scroll to position [3941, 0]
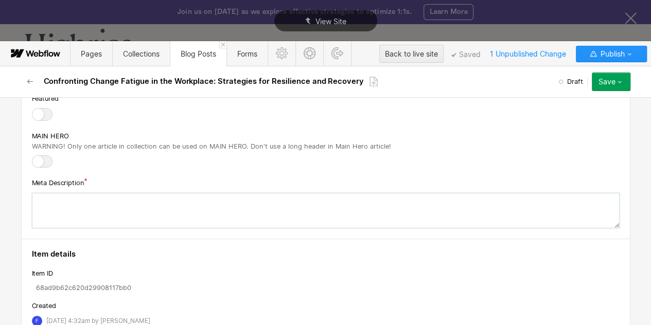
click at [161, 203] on textarea at bounding box center [326, 211] width 588 height 36
paste textarea "Struggling with change fatigue? Discover practical strategies for building resi…"
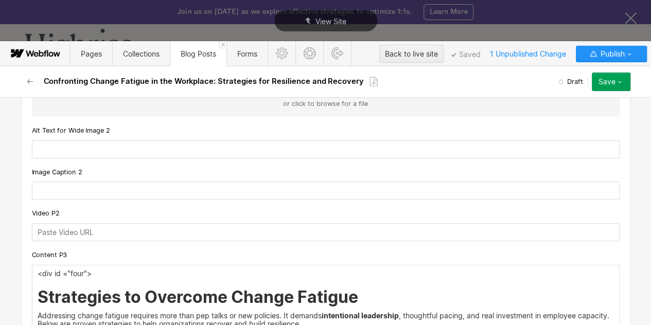
scroll to position [1941, 0]
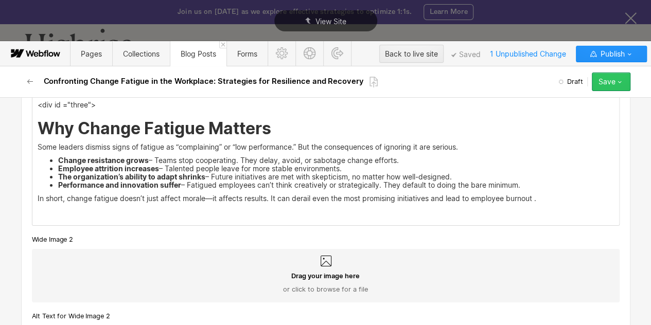
type textarea "Struggling with change fatigue? Discover practical strategies for building resi…"
click at [605, 79] on div "Save" at bounding box center [607, 82] width 17 height 8
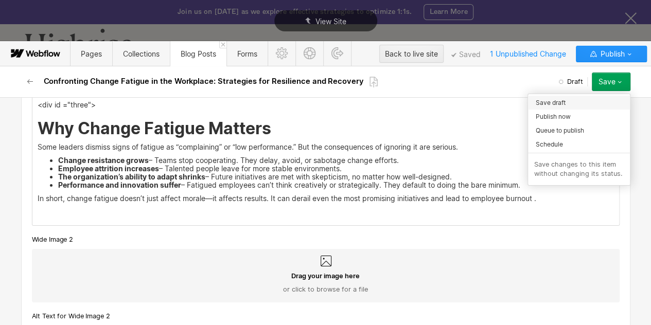
click at [545, 102] on span "Save draft" at bounding box center [551, 103] width 30 height 10
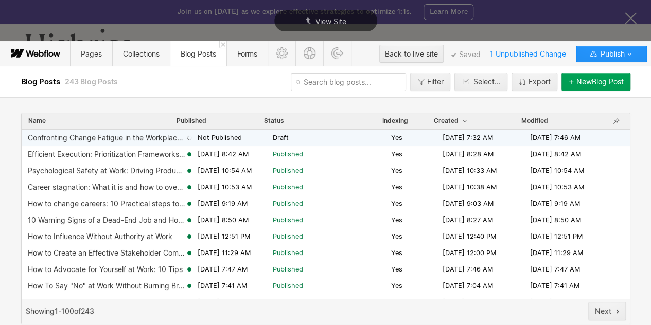
click at [326, 144] on div "Confronting Change Fatigue in the Workplace: Strategies for Resilience and Reco…" at bounding box center [326, 138] width 608 height 16
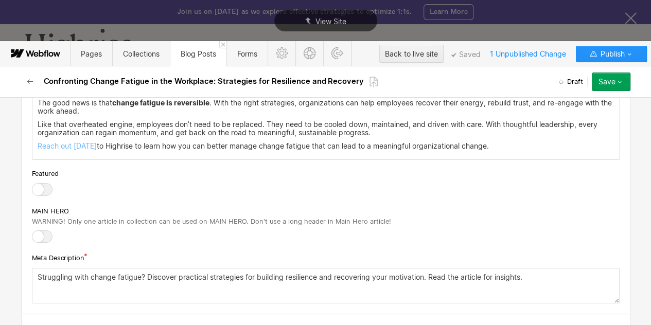
scroll to position [3866, 0]
click at [607, 85] on div "Save" at bounding box center [607, 82] width 17 height 8
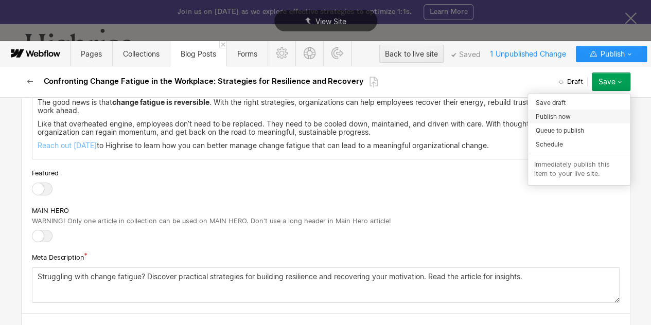
click at [557, 117] on span "Publish now" at bounding box center [553, 117] width 35 height 10
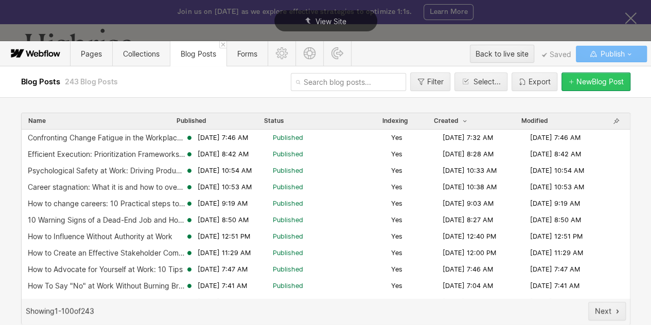
click at [572, 81] on div "button" at bounding box center [572, 82] width 8 height 6
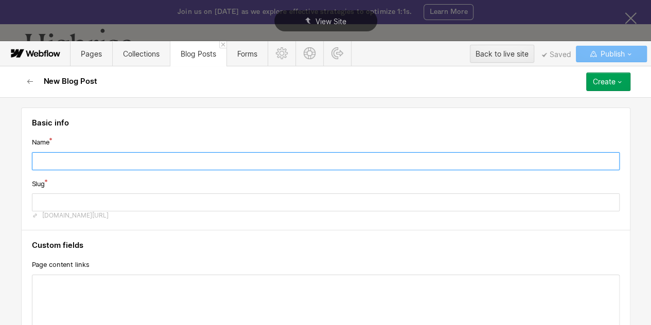
paste input "Leading Through Uncertainty: 10 Strategies to Apply"
type input "Leading Through Uncertainty: 10 Strategies to Apply"
type input "leading-through-uncertainty-10-strategies-to-apply"
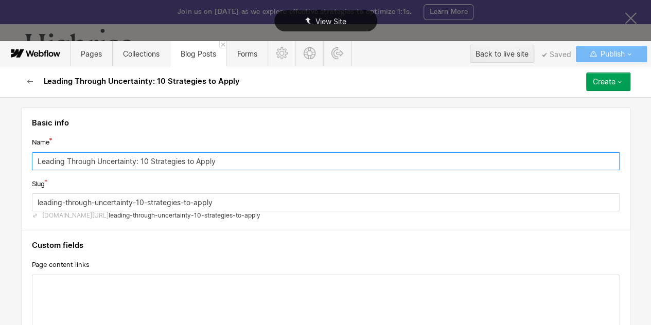
type input "Leading Through Uncertainty: 10 Strategies to Apply"
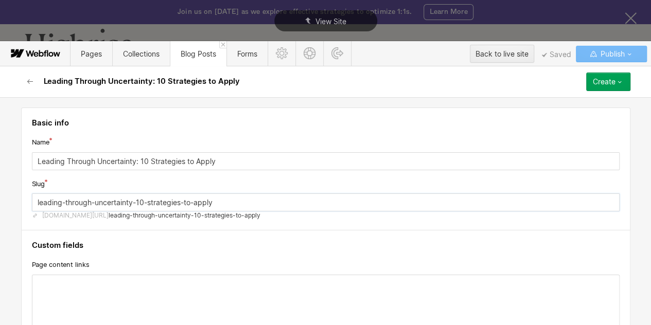
click at [191, 201] on input "leading-through-uncertainty-10-strategies-to-apply" at bounding box center [326, 203] width 588 height 18
paste input "through uncertaint"
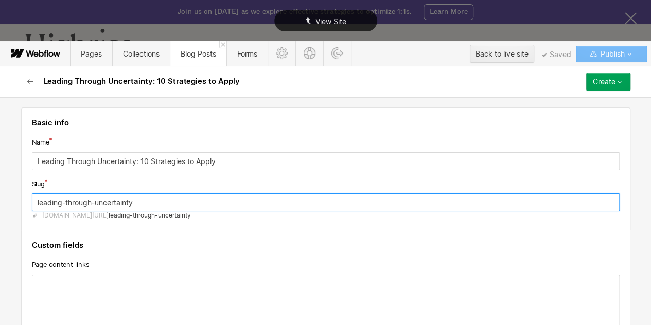
type input "leading-through-uncertainty"
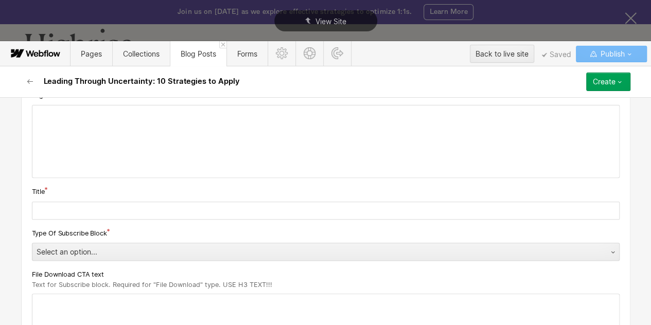
scroll to position [212, 0]
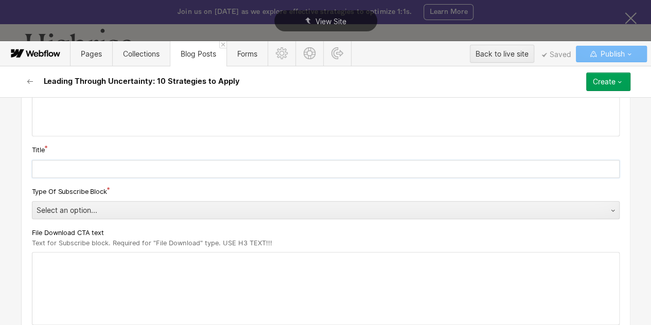
click at [203, 168] on input "text" at bounding box center [326, 169] width 588 height 18
paste input "Leading Through Uncertainty: 10 Strategies to Apply"
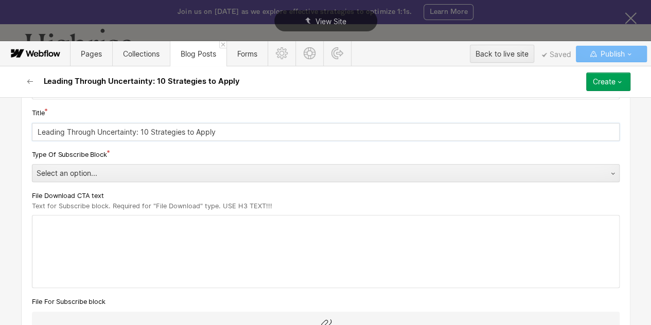
scroll to position [245, 0]
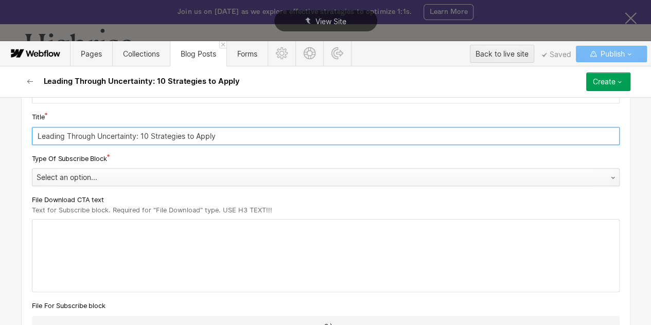
type input "Leading Through Uncertainty: 10 Strategies to Apply"
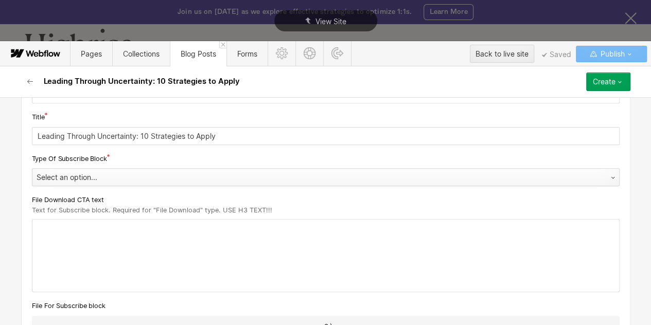
click at [173, 177] on div "Select an option..." at bounding box center [315, 177] width 566 height 16
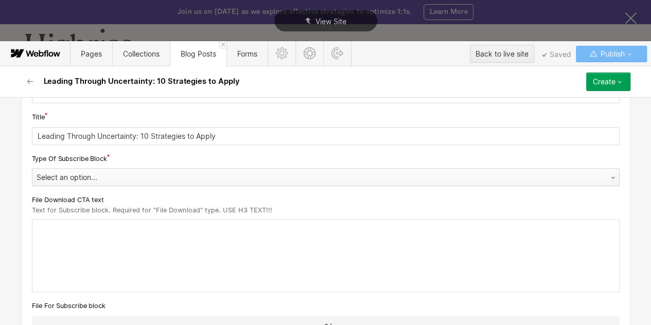
click at [115, 175] on div "Select an option..." at bounding box center [315, 177] width 566 height 16
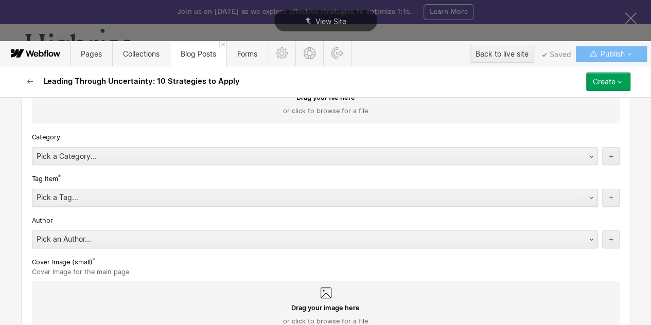
scroll to position [491, 0]
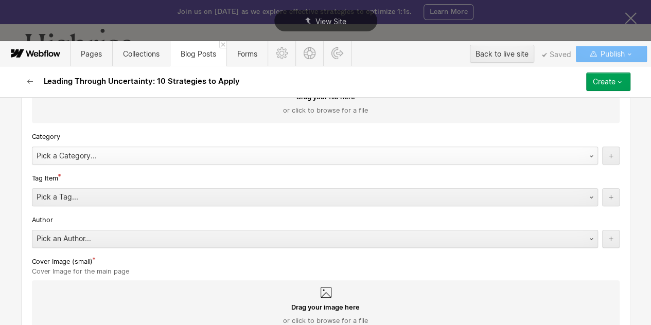
click at [153, 155] on div "Pick a Category..." at bounding box center [304, 156] width 545 height 16
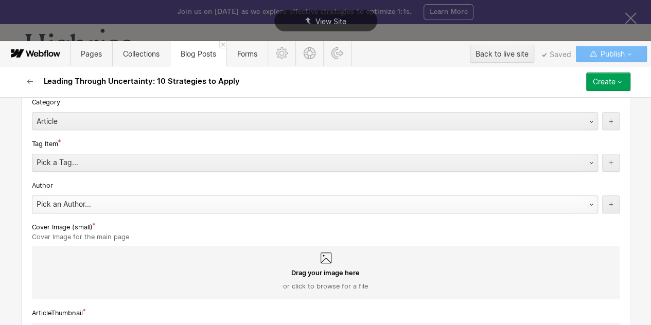
scroll to position [543, 0]
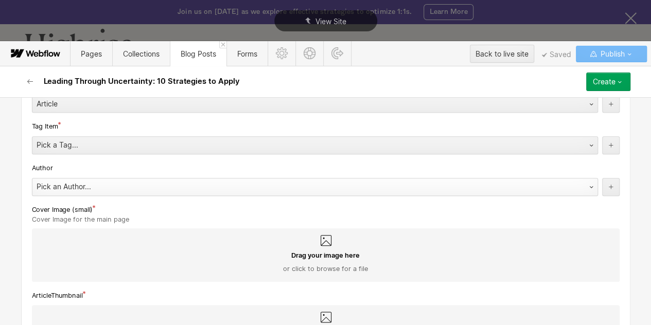
click at [146, 194] on div "Pick an Author..." at bounding box center [304, 187] width 545 height 16
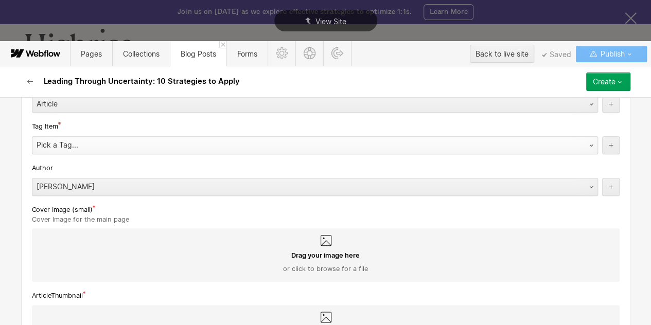
click at [114, 141] on div "Pick a Tag..." at bounding box center [304, 145] width 545 height 16
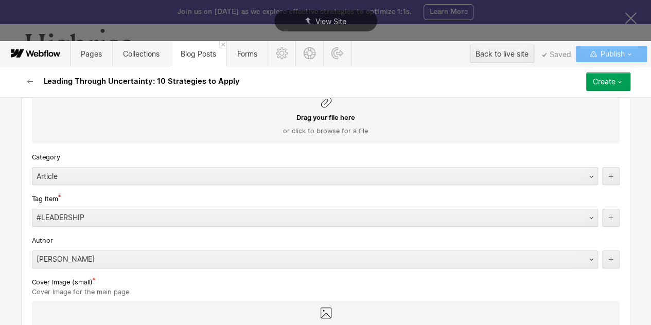
scroll to position [467, 0]
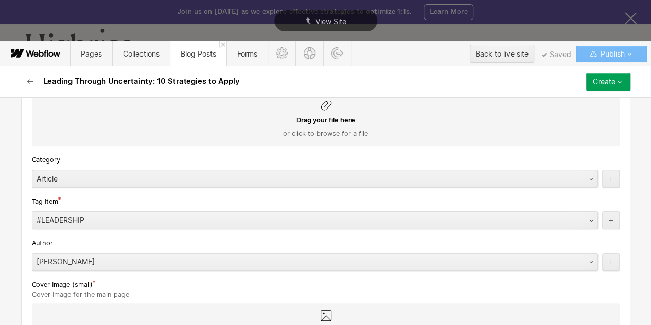
click at [71, 171] on div "Article" at bounding box center [304, 179] width 545 height 16
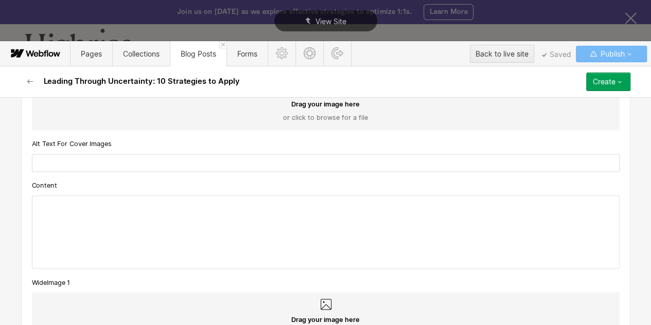
scroll to position [848, 0]
click at [57, 200] on div at bounding box center [325, 232] width 587 height 72
click at [57, 200] on p "‍" at bounding box center [326, 204] width 577 height 8
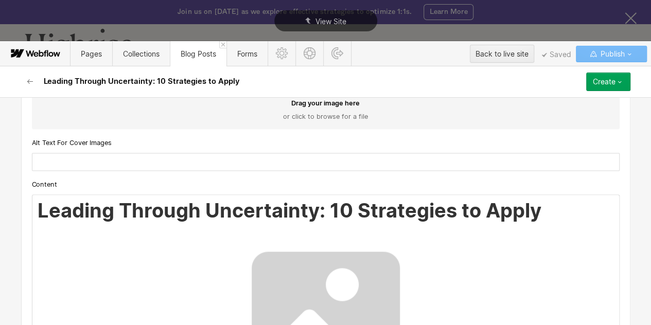
click at [305, 283] on img at bounding box center [326, 326] width 264 height 198
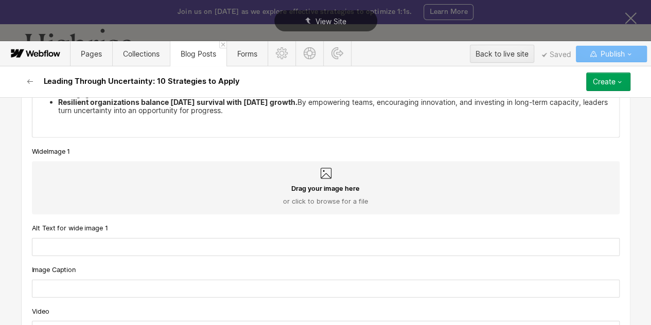
scroll to position [1047, 0]
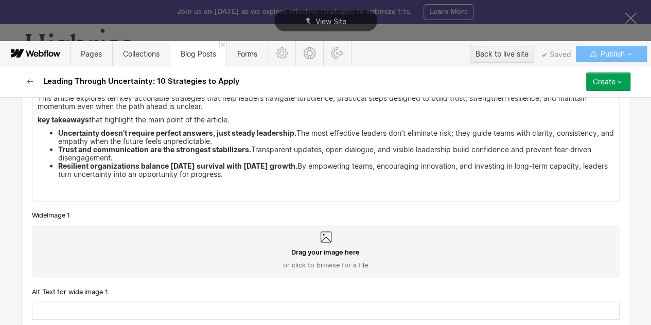
click at [346, 187] on p "‍" at bounding box center [326, 187] width 577 height 8
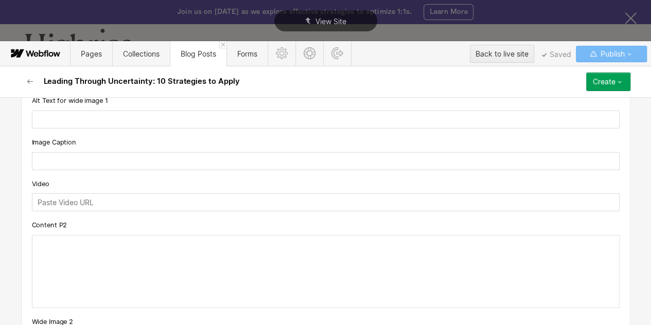
scroll to position [1308, 0]
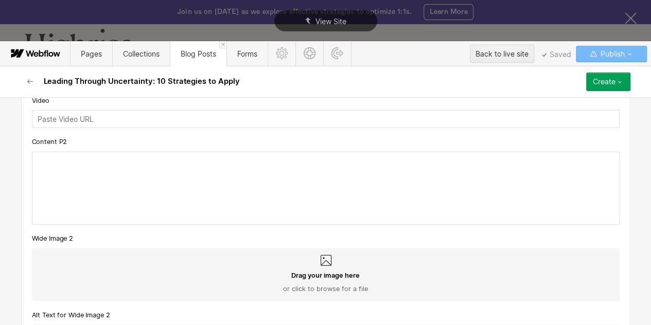
click at [312, 167] on div at bounding box center [325, 188] width 587 height 72
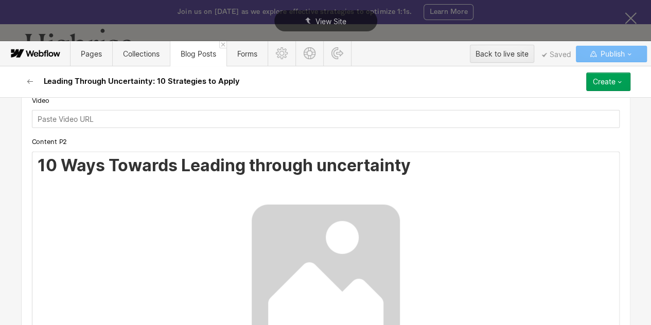
click at [322, 253] on img at bounding box center [326, 279] width 264 height 198
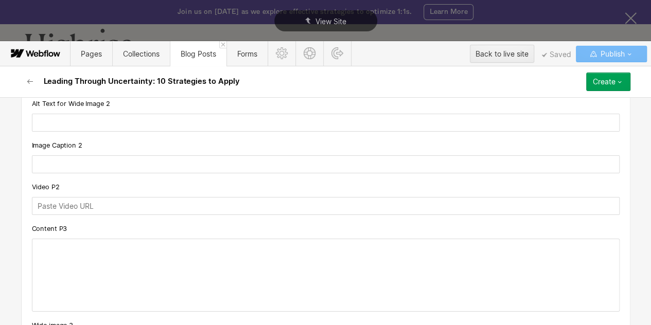
scroll to position [1945, 0]
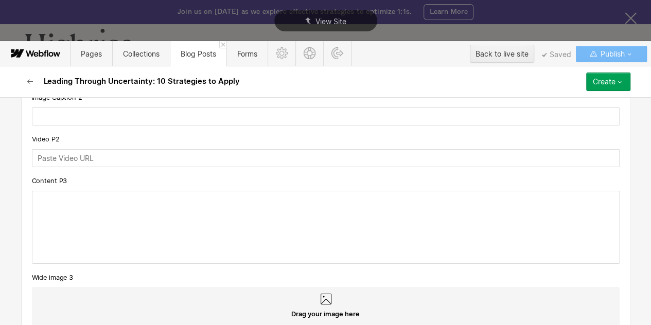
click at [169, 203] on div at bounding box center [325, 227] width 587 height 72
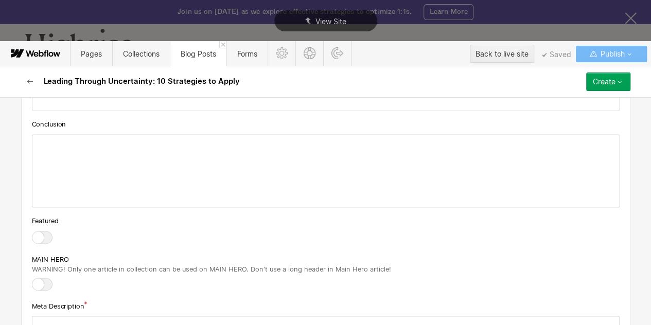
scroll to position [2799, 0]
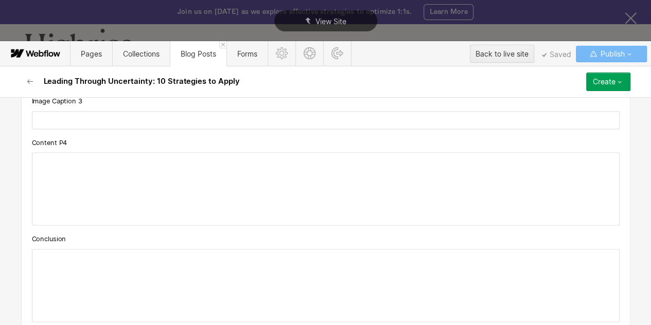
click at [119, 166] on div at bounding box center [325, 189] width 587 height 72
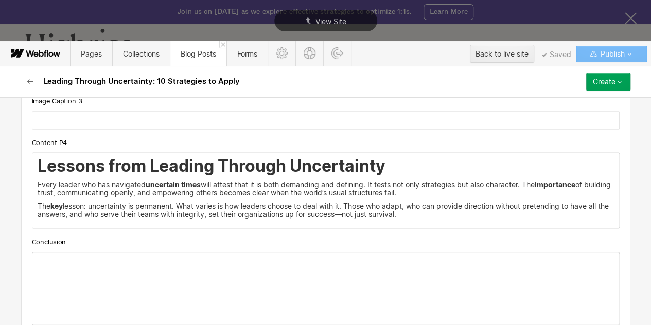
scroll to position [2762, 0]
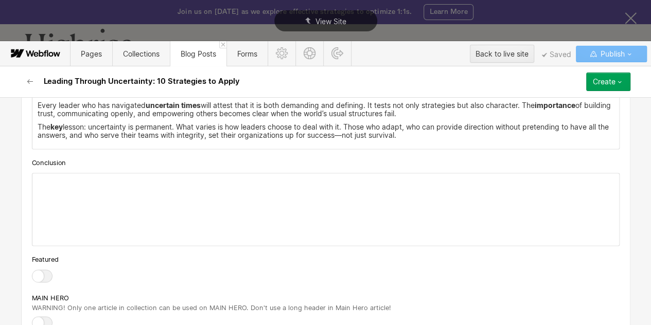
click at [162, 183] on div at bounding box center [325, 209] width 587 height 72
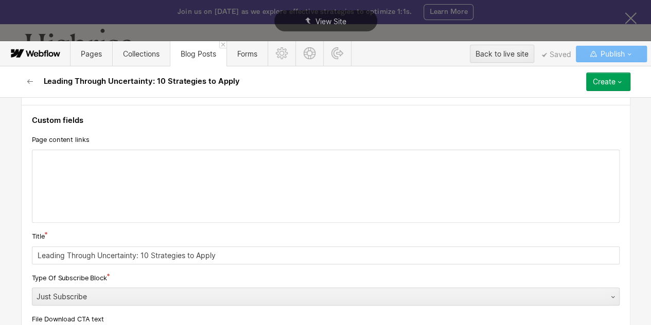
scroll to position [130, 0]
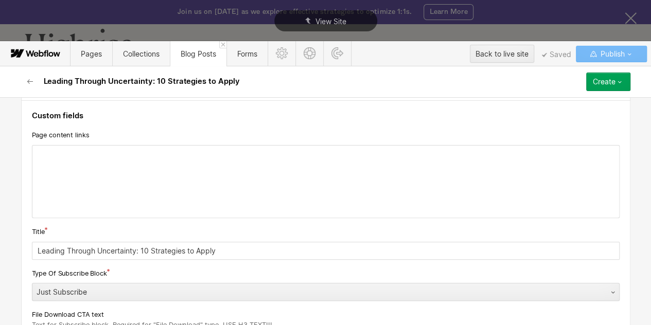
click at [68, 151] on div at bounding box center [325, 182] width 587 height 72
click at [24, 151] on icon at bounding box center [23, 154] width 6 height 6
click at [161, 154] on div at bounding box center [160, 154] width 20 height 16
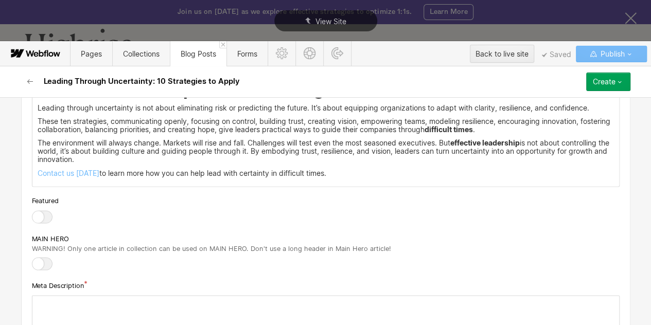
scroll to position [2859, 0]
click at [361, 171] on p "Contact us [DATE] to learn more how you can help lead with certainty in difficu…" at bounding box center [326, 172] width 577 height 8
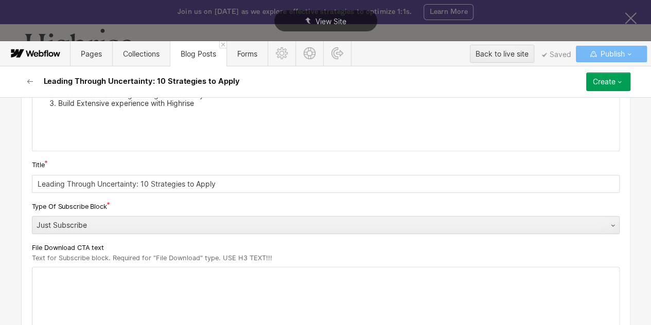
scroll to position [0, 0]
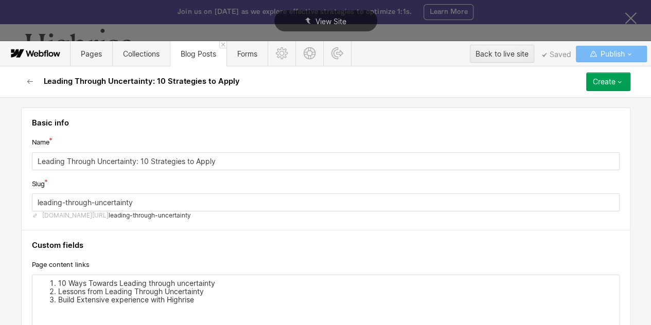
click at [595, 72] on div "Leading Through Uncertainty: 10 Strategies to Apply Create Save draft Publish n…" at bounding box center [326, 81] width 618 height 31
click at [596, 78] on div "Create" at bounding box center [604, 82] width 23 height 8
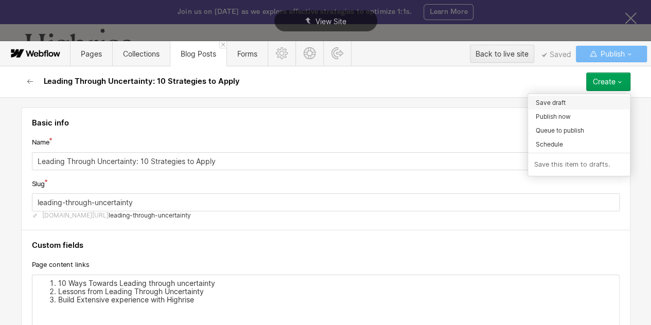
click at [562, 108] on div "Save draft" at bounding box center [579, 103] width 102 height 14
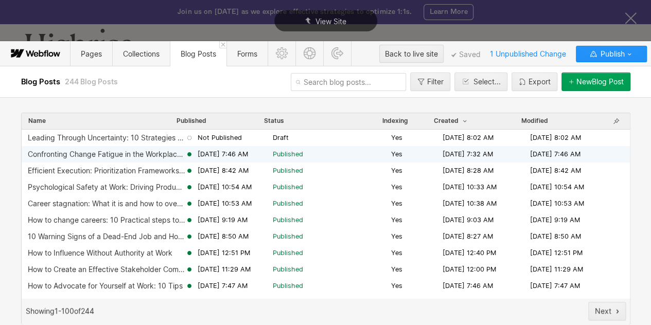
click at [96, 158] on div "Confronting Change Fatigue in the Workplace: Strategies for Resilience and Reco…" at bounding box center [107, 154] width 158 height 8
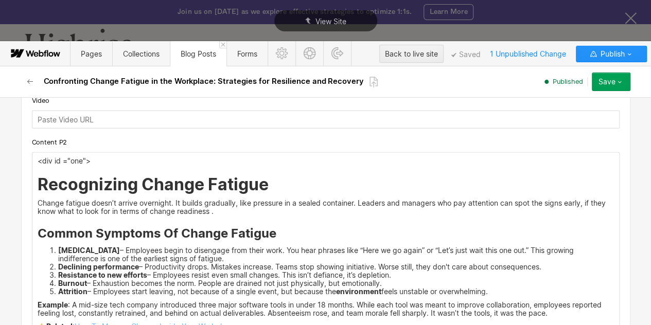
scroll to position [1372, 0]
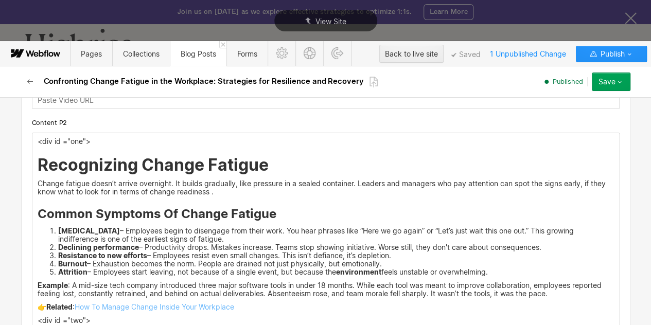
click at [57, 141] on p "<div id ="one">" at bounding box center [326, 141] width 577 height 8
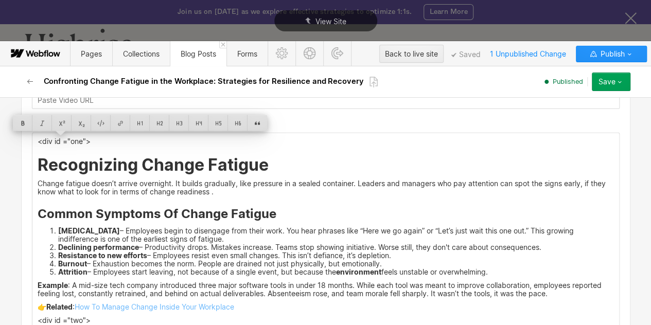
click at [57, 141] on p "<div id ="one">" at bounding box center [326, 141] width 577 height 8
click at [31, 81] on icon "button" at bounding box center [30, 81] width 6 height 5
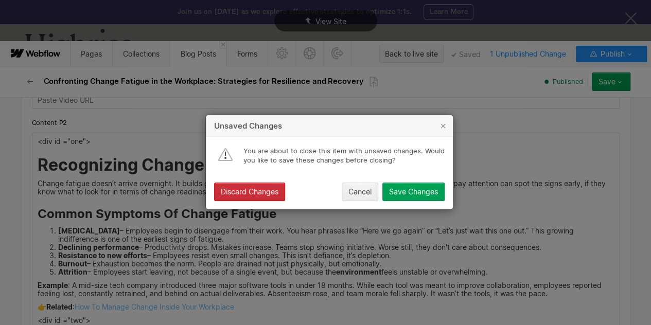
click at [245, 193] on div "Discard Changes" at bounding box center [250, 192] width 58 height 8
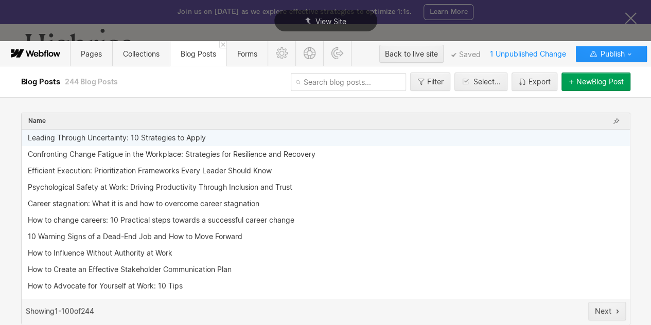
click at [171, 142] on div "Leading Through Uncertainty: 10 Strategies to Apply" at bounding box center [326, 138] width 608 height 16
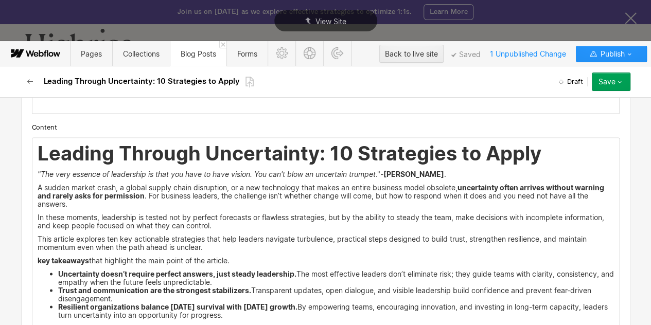
scroll to position [906, 0]
drag, startPoint x: 31, startPoint y: 153, endPoint x: 98, endPoint y: 149, distance: 67.0
click at [98, 149] on div "Leading Through Uncertainty: 10 Strategies to Apply "The very essence of leader…" at bounding box center [325, 232] width 587 height 190
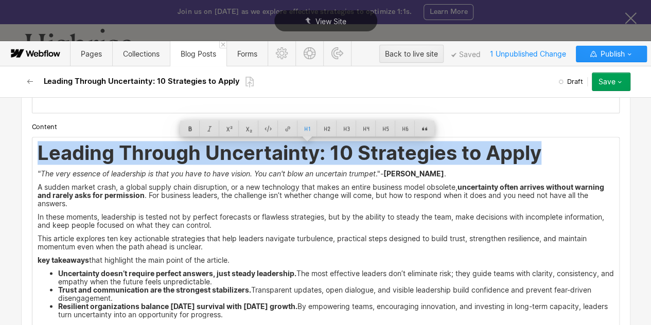
drag, startPoint x: 531, startPoint y: 156, endPoint x: 27, endPoint y: 152, distance: 504.0
click at [32, 152] on div "Leading Through Uncertainty: 10 Strategies to Apply "The very essence of leader…" at bounding box center [326, 232] width 588 height 191
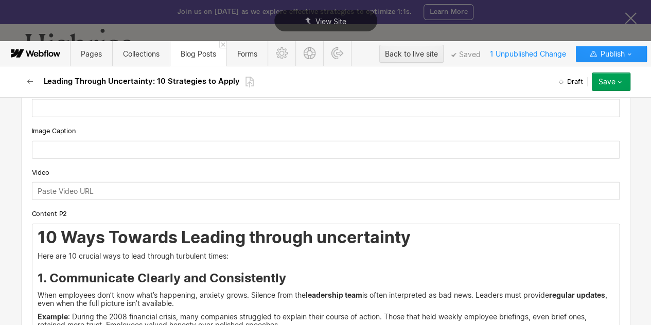
scroll to position [1214, 0]
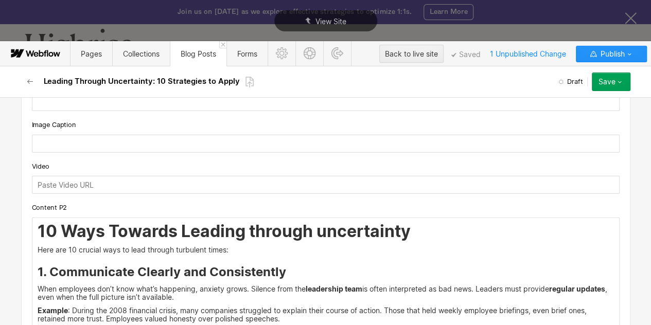
click at [38, 226] on h2 "10 Ways Towards Leading through uncertainty" at bounding box center [326, 231] width 577 height 19
click at [38, 234] on h2 "10 Ways Towards Leading through uncertainty" at bounding box center [326, 231] width 577 height 19
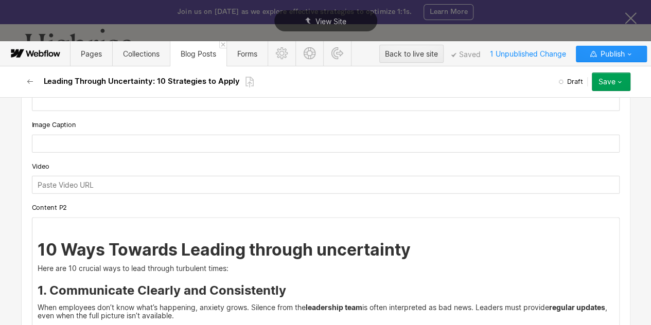
click at [38, 225] on p "‍" at bounding box center [326, 226] width 577 height 8
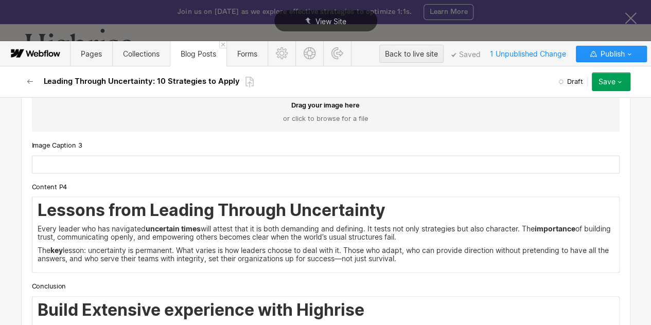
click at [32, 214] on div "Lessons from Leading Through Uncertainty Every leader who has navigated uncerta…" at bounding box center [325, 234] width 587 height 75
click at [32, 211] on div "Lessons from Leading Through Uncertainty Every leader who has navigated uncerta…" at bounding box center [325, 234] width 587 height 75
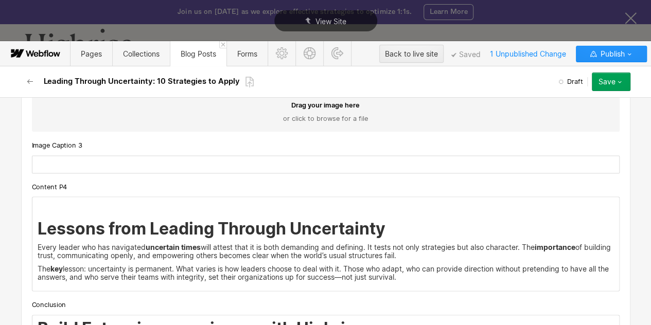
click at [32, 208] on div "‍ Lessons from Leading Through Uncertainty Every leader who has navigated uncer…" at bounding box center [325, 244] width 587 height 94
click at [77, 203] on p "<div id ="one">" at bounding box center [326, 205] width 577 height 8
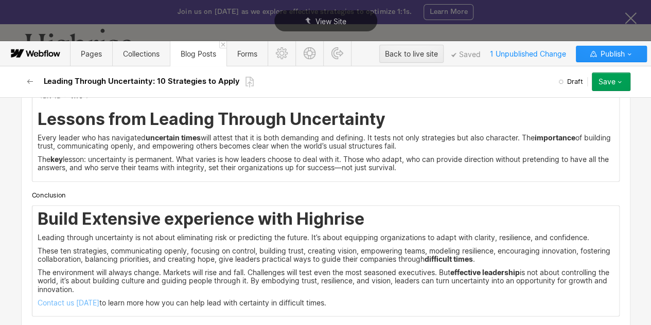
scroll to position [2740, 0]
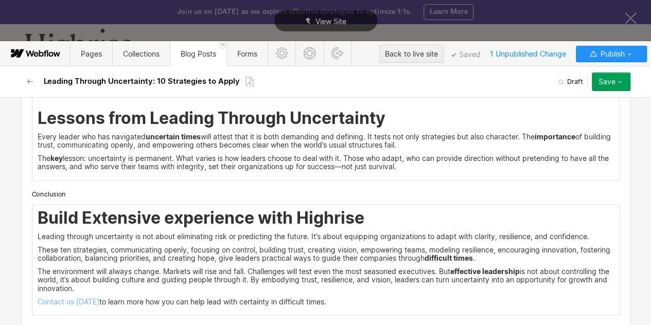
click at [32, 220] on div "Build Extensive experience with Highrise Leading through uncertainty is not abo…" at bounding box center [325, 260] width 587 height 110
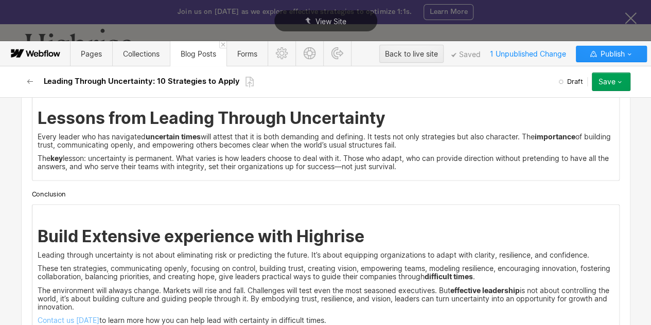
click at [32, 210] on div "‍ Build Extensive experience with Highrise Leading through uncertainty is not a…" at bounding box center [325, 269] width 587 height 129
click at [78, 211] on p "<div id ="one">" at bounding box center [326, 213] width 577 height 8
click at [113, 265] on p "These ten strategies, communicating openly, focusing on control, building trust…" at bounding box center [326, 273] width 577 height 16
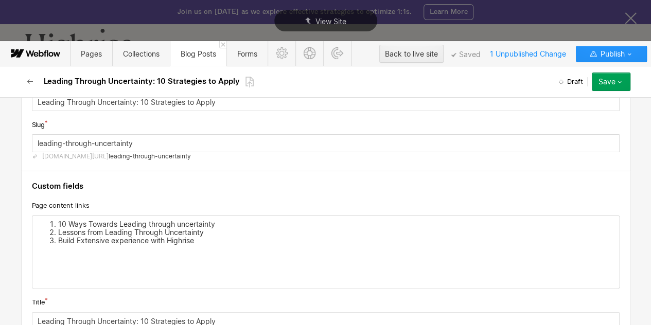
scroll to position [0, 0]
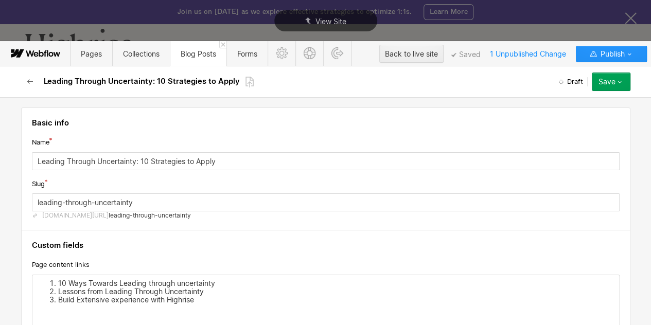
click at [103, 282] on li "10 Ways Towards Leading through uncertainty" at bounding box center [336, 284] width 556 height 8
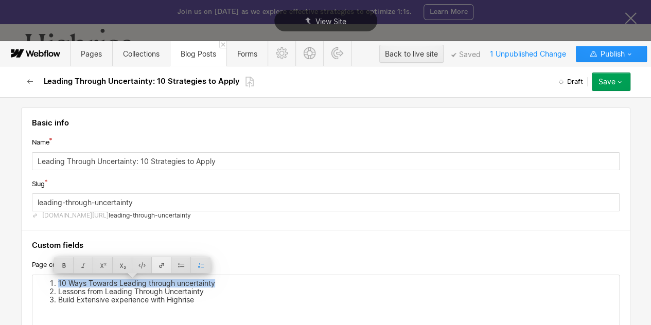
click at [160, 266] on div at bounding box center [162, 265] width 20 height 16
type input "#one"
click at [139, 293] on li "Lessons from Leading Through Uncertainty" at bounding box center [336, 292] width 556 height 8
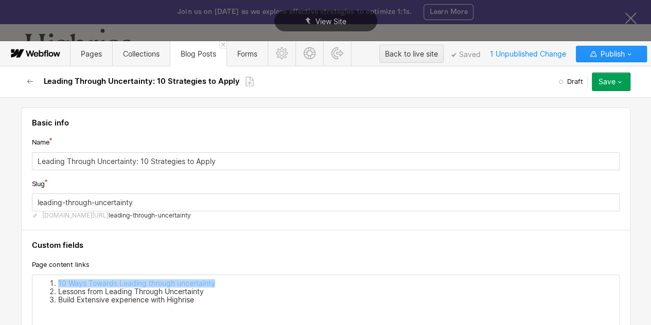
click at [139, 293] on li "Lessons from Leading Through Uncertainty" at bounding box center [336, 292] width 556 height 8
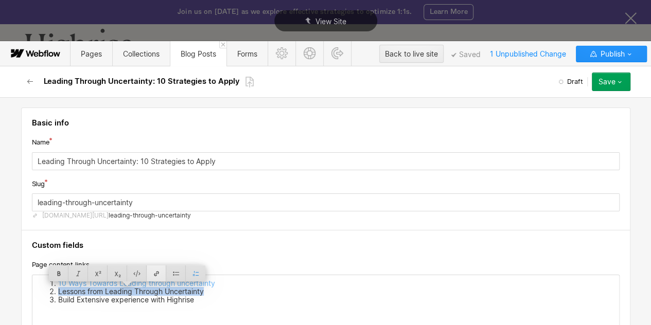
click at [162, 273] on div at bounding box center [157, 274] width 20 height 16
type input "#two"
click at [141, 301] on li "Build Extensive experience with Highrise" at bounding box center [336, 300] width 556 height 8
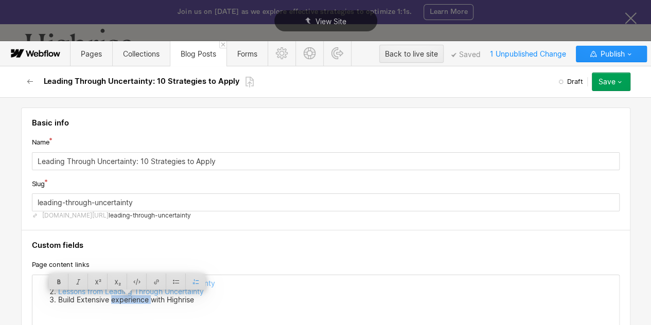
click at [141, 301] on li "Build Extensive experience with Highrise" at bounding box center [336, 300] width 556 height 8
click at [147, 281] on div at bounding box center [152, 282] width 20 height 16
type input "#three"
click at [272, 296] on li "Build Extensive experience with Highrise" at bounding box center [336, 300] width 556 height 8
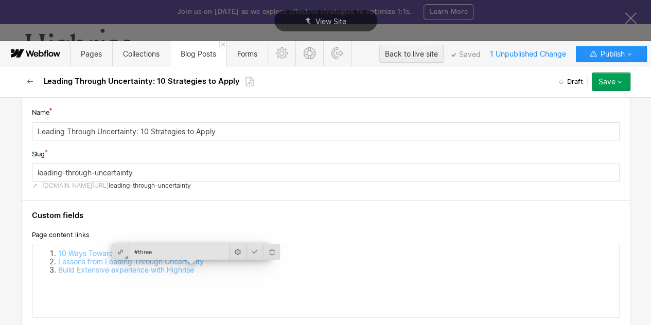
scroll to position [30, 0]
click at [237, 284] on div "10 Ways Towards Leading through uncertainty Lessons from Leading Through Uncert…" at bounding box center [325, 281] width 587 height 72
click at [246, 283] on div "10 Ways Towards Leading through uncertainty Lessons from Leading Through Uncert…" at bounding box center [325, 281] width 587 height 72
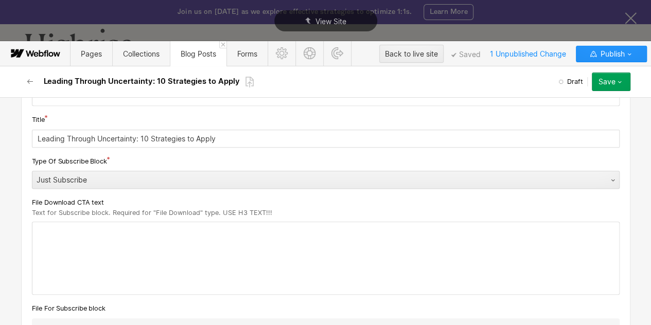
scroll to position [260, 0]
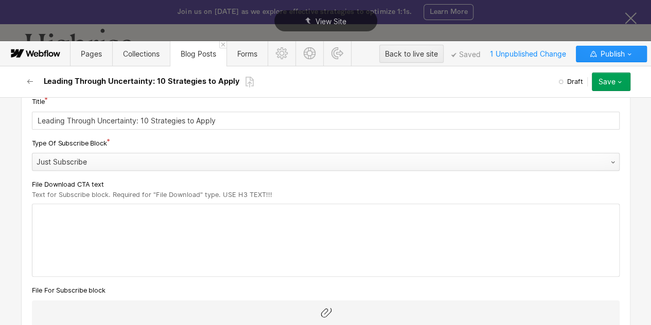
click at [188, 160] on div "Just Subscribe" at bounding box center [315, 162] width 566 height 16
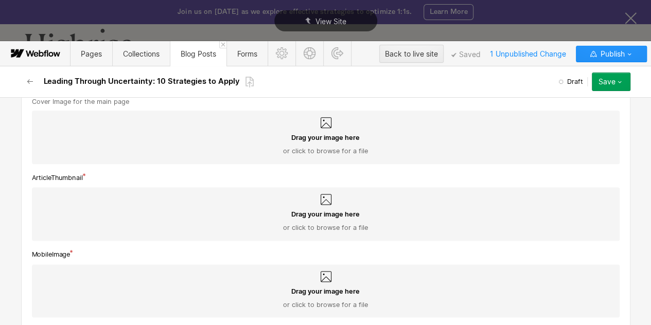
scroll to position [590, 0]
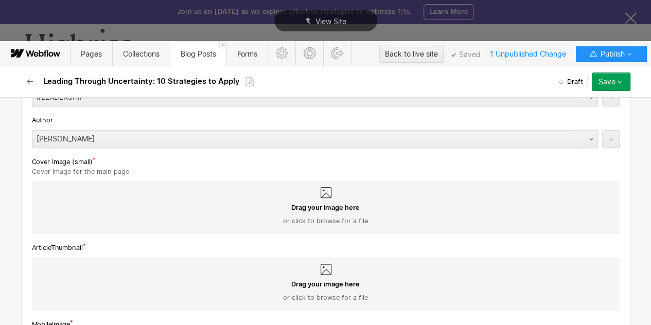
click at [186, 209] on div "Drag your image here or click to browse for a file" at bounding box center [325, 214] width 571 height 23
click at [0, 0] on input "Drag your image here or click to browse for a file" at bounding box center [0, 0] width 0 height 0
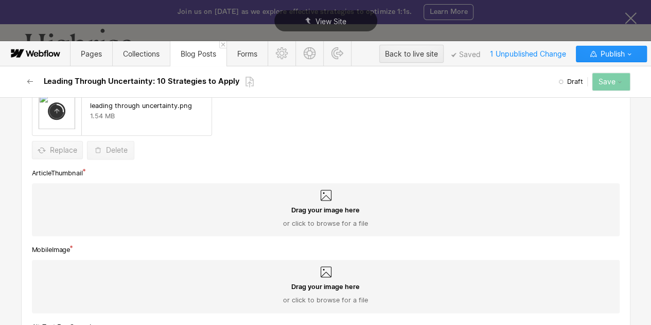
scroll to position [660, 0]
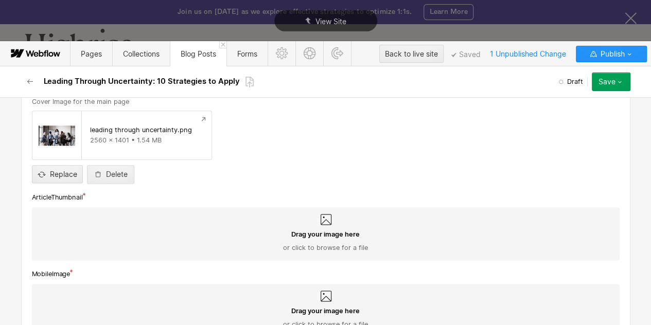
click at [361, 229] on div "Drag your image here or click to browse for a file" at bounding box center [326, 234] width 588 height 54
click at [0, 0] on input "Drag your image here or click to browse for a file" at bounding box center [0, 0] width 0 height 0
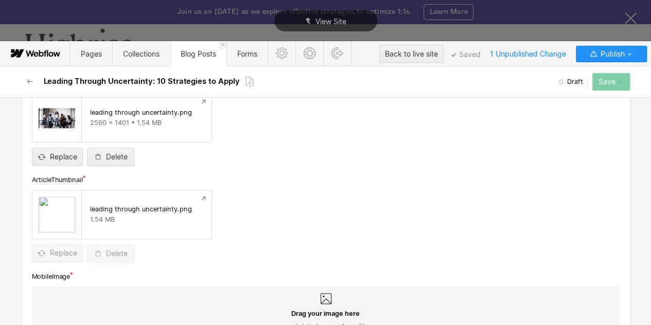
scroll to position [742, 0]
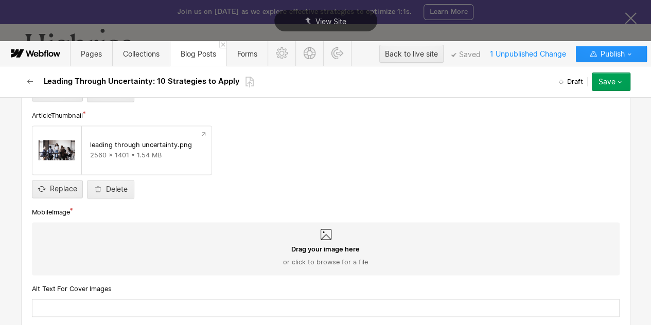
click at [319, 246] on span "Drag your image here" at bounding box center [325, 249] width 68 height 9
click at [0, 0] on input "Drag your image here or click to browse for a file" at bounding box center [0, 0] width 0 height 0
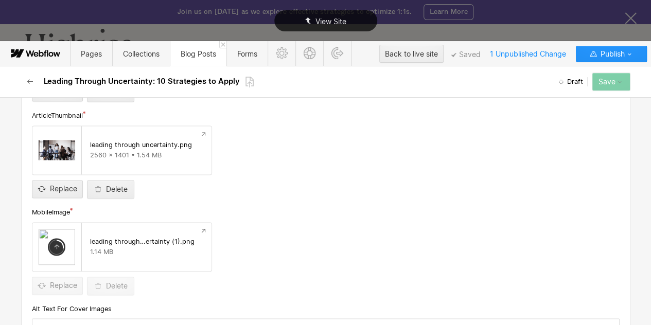
scroll to position [846, 0]
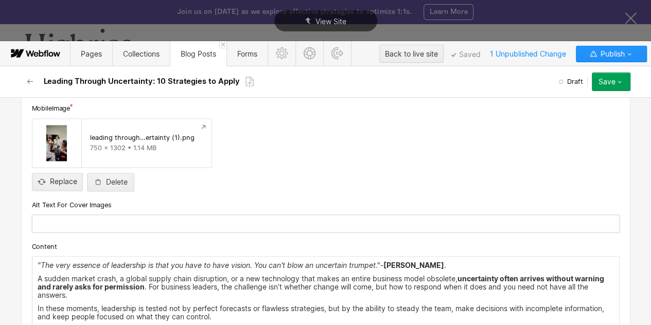
click at [129, 225] on input "text" at bounding box center [326, 224] width 588 height 18
paste input "Leader guiding a team with confidence during uncertain times"
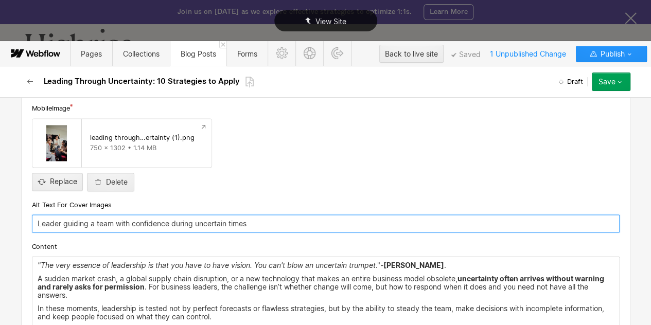
type input "Leader guiding a team with confidence during uncertain times"
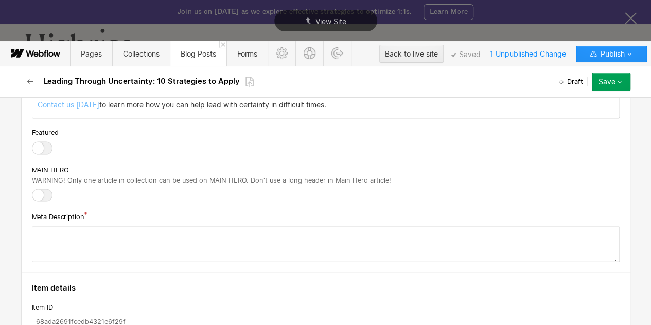
scroll to position [3015, 0]
click at [140, 230] on textarea at bounding box center [326, 244] width 588 height 36
paste textarea "Discover effective strategies for leading through uncertainty and navigating ch…"
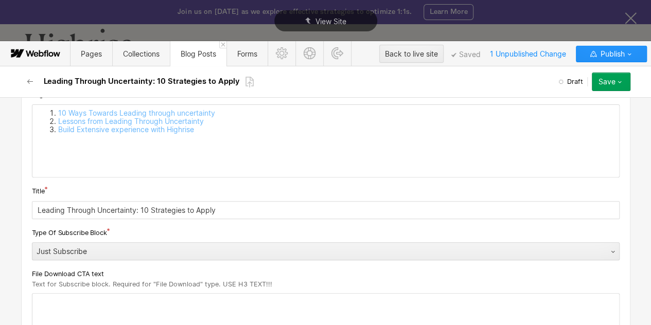
scroll to position [171, 0]
type textarea "Discover effective strategies for leading through uncertainty and navigating ch…"
click at [622, 89] on button "Save" at bounding box center [611, 82] width 39 height 19
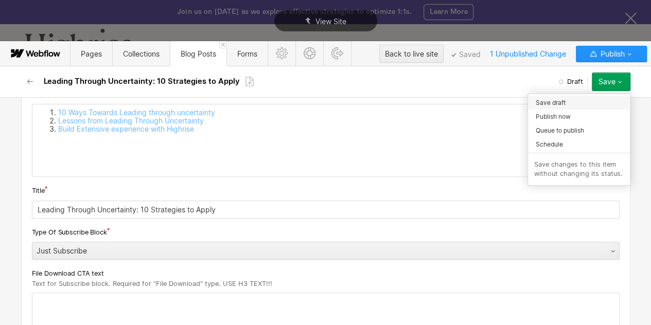
click at [549, 104] on span "Save draft" at bounding box center [551, 103] width 30 height 10
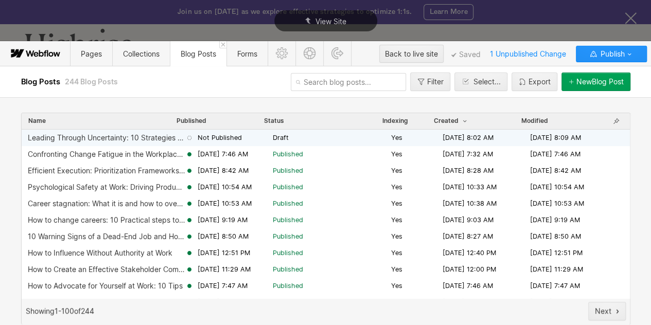
click at [443, 137] on span "[DATE] 8:02 AM" at bounding box center [468, 137] width 51 height 9
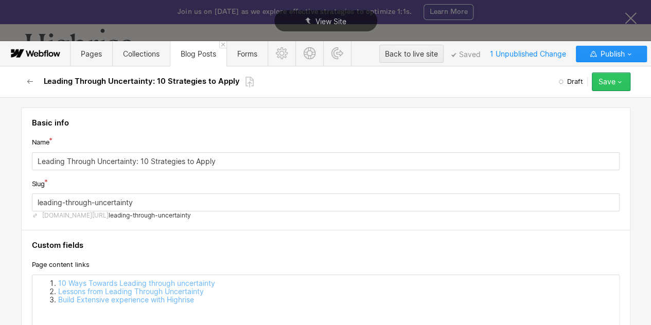
click at [619, 90] on button "Save" at bounding box center [611, 82] width 39 height 19
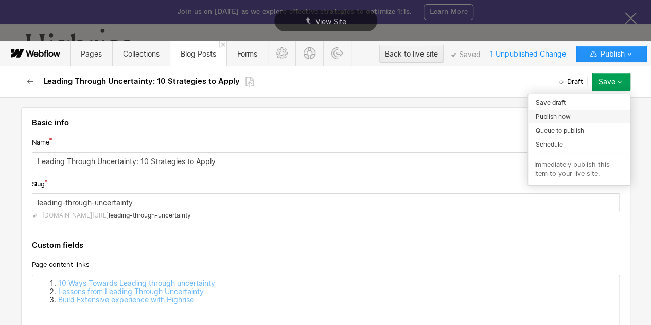
click at [544, 119] on span "Publish now" at bounding box center [553, 117] width 35 height 10
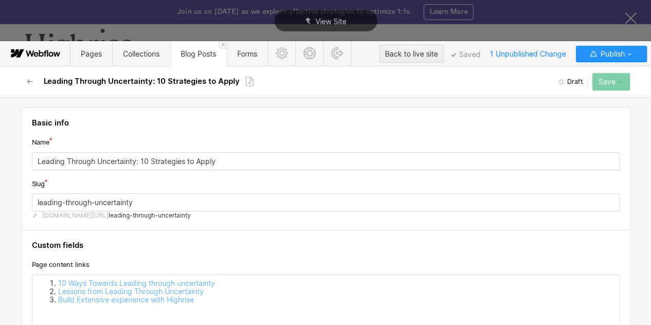
click at [544, 119] on h4 "Basic info" at bounding box center [326, 123] width 588 height 10
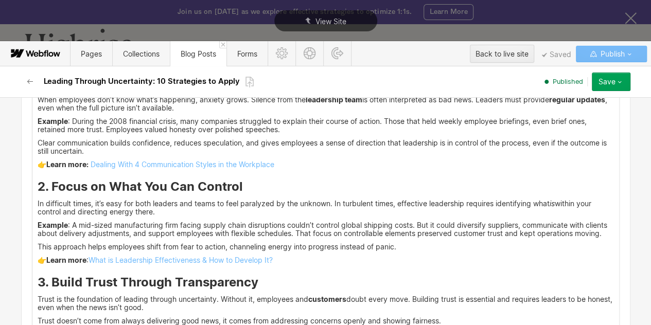
scroll to position [2180, 0]
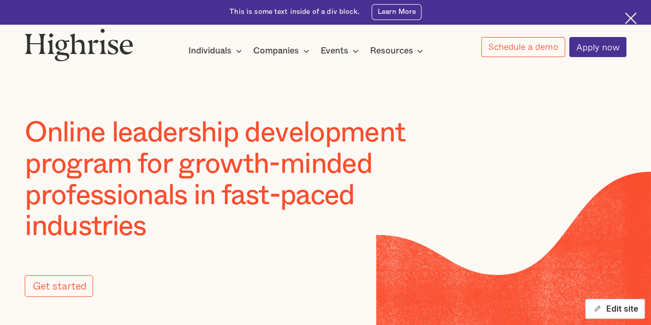
click at [608, 308] on button "Edit site" at bounding box center [615, 309] width 60 height 20
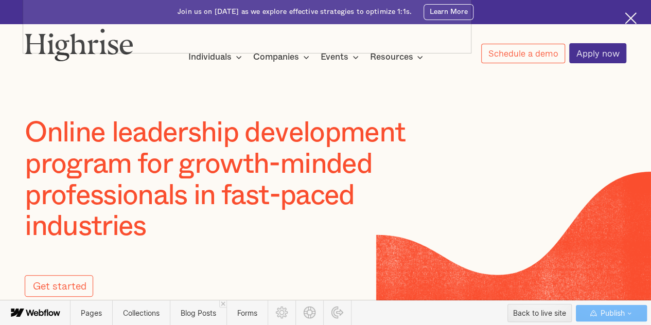
scroll to position [216, 0]
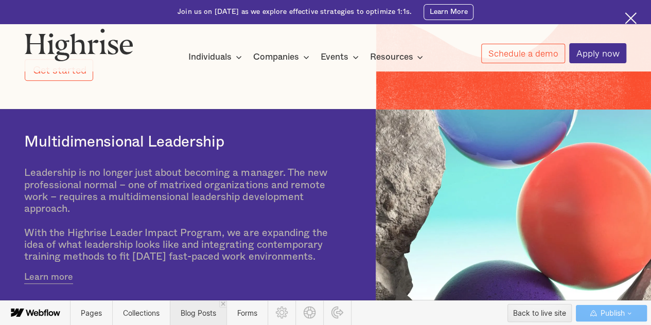
click at [179, 318] on span "Blog Posts" at bounding box center [198, 313] width 57 height 25
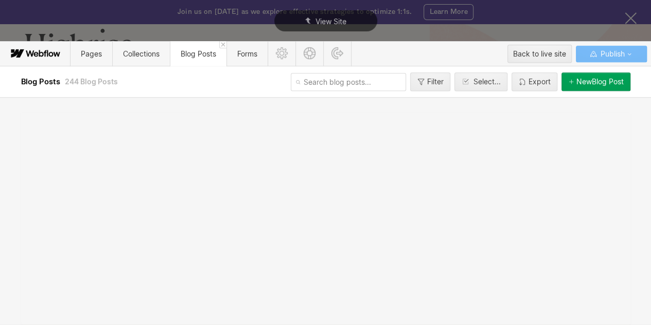
scroll to position [0, 0]
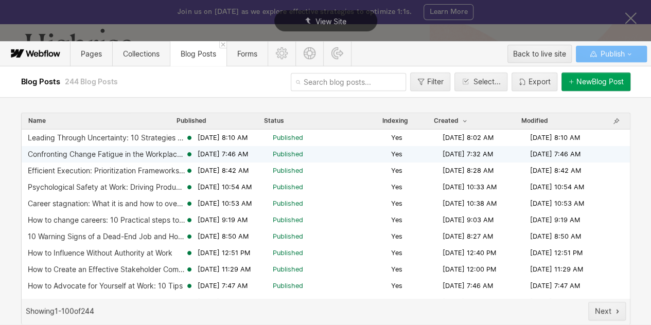
click at [206, 155] on span "[DATE] 7:46 AM" at bounding box center [223, 154] width 50 height 9
